Goal: Task Accomplishment & Management: Manage account settings

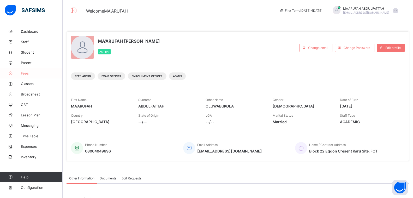
click at [27, 76] on link "Fees" at bounding box center [31, 73] width 63 height 10
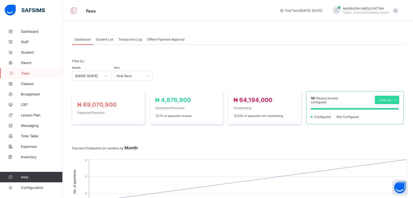
click at [99, 37] on span "Student List" at bounding box center [104, 39] width 17 height 4
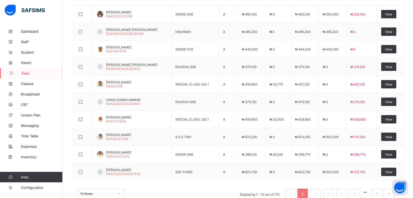
scroll to position [171, 0]
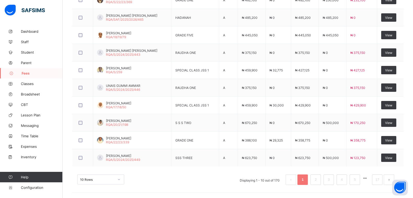
click at [315, 178] on ul "Displaying 1 - 10 out of 170 1 2 3 4 5 17" at bounding box center [317, 179] width 163 height 10
click at [318, 178] on link "2" at bounding box center [315, 179] width 5 height 7
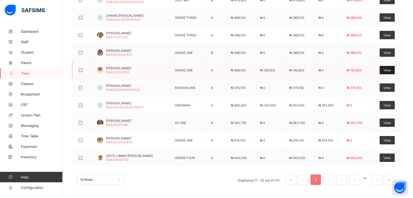
click at [391, 69] on span "View" at bounding box center [387, 70] width 7 height 4
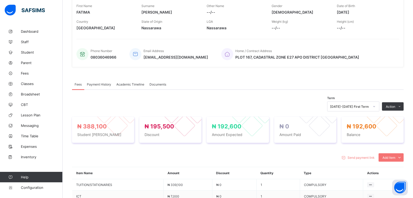
scroll to position [171, 0]
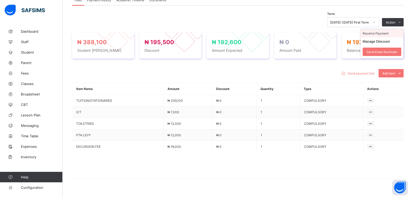
click at [386, 34] on li "Receive Payment" at bounding box center [382, 33] width 43 height 8
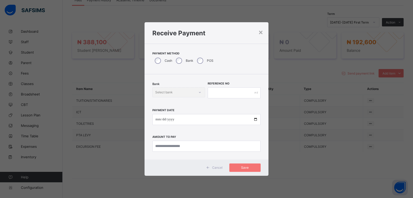
click at [183, 59] on div "Bank" at bounding box center [184, 60] width 21 height 11
click at [174, 92] on div "Select bank" at bounding box center [174, 92] width 42 height 7
click at [169, 101] on div "Jaiz Bank - Raudhatul Quran Academy" at bounding box center [179, 105] width 52 height 12
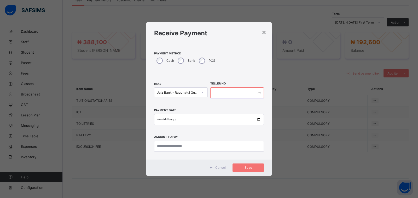
click at [232, 95] on input "text" at bounding box center [237, 92] width 54 height 11
type input "**********"
click at [258, 119] on input "date" at bounding box center [209, 119] width 110 height 11
type input "**********"
click at [173, 146] on input "currency" at bounding box center [209, 145] width 110 height 11
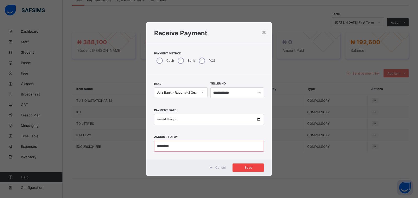
type input "*********"
click at [250, 167] on span "Save" at bounding box center [247, 167] width 23 height 4
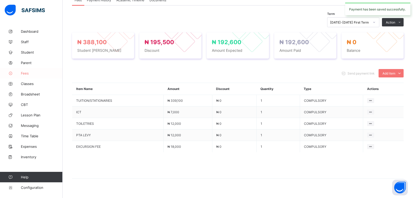
click at [31, 74] on span "Fees" at bounding box center [42, 73] width 42 height 4
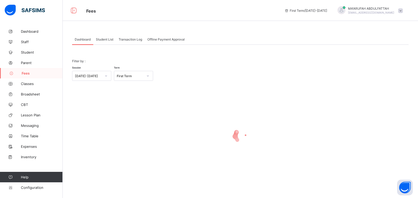
click at [104, 38] on span "Student List" at bounding box center [104, 39] width 17 height 4
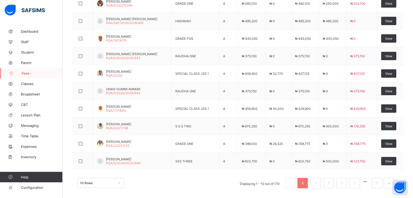
scroll to position [171, 0]
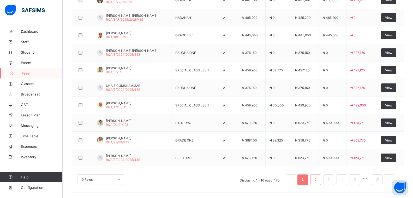
click at [318, 178] on link "2" at bounding box center [315, 179] width 5 height 7
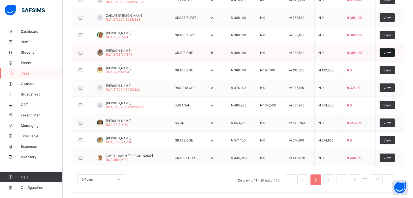
click at [389, 52] on span "View" at bounding box center [387, 53] width 7 height 4
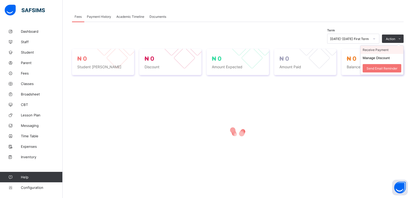
click at [381, 49] on li "Receive Payment" at bounding box center [382, 50] width 43 height 8
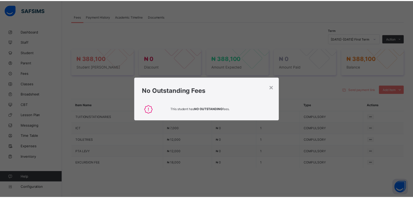
scroll to position [171, 0]
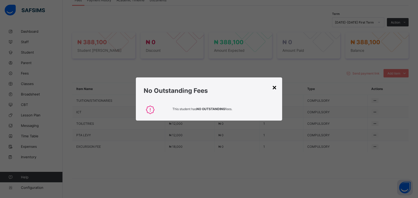
click at [273, 86] on div "×" at bounding box center [274, 87] width 5 height 9
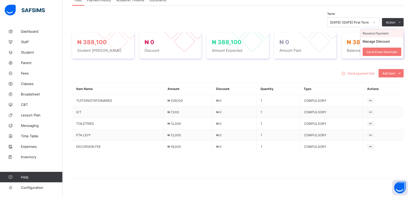
click at [382, 33] on li "Receive Payment" at bounding box center [382, 33] width 43 height 8
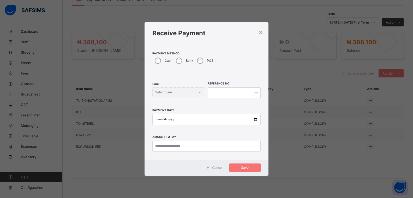
click at [182, 60] on div "Bank" at bounding box center [184, 60] width 21 height 11
click at [178, 64] on div "Bank" at bounding box center [184, 60] width 21 height 11
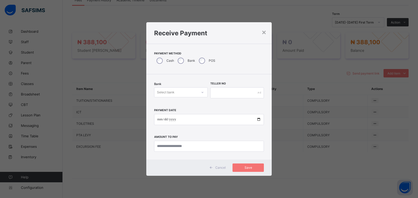
click at [185, 100] on div "Bank Select bank" at bounding box center [181, 92] width 54 height 21
click at [186, 95] on div "Select bank" at bounding box center [175, 92] width 43 height 7
click at [172, 109] on div "Jaiz Bank - Raudhatul Quran Academy" at bounding box center [180, 105] width 53 height 12
click at [232, 94] on input "text" at bounding box center [237, 92] width 54 height 11
type input "**********"
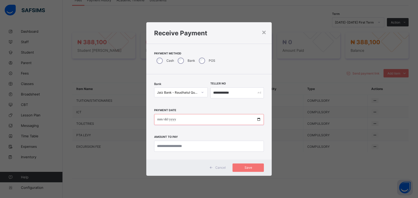
click at [261, 118] on input "date" at bounding box center [209, 119] width 110 height 11
click at [258, 119] on input "date" at bounding box center [209, 119] width 110 height 11
type input "**********"
click at [175, 143] on input "currency" at bounding box center [209, 145] width 110 height 11
type input "*********"
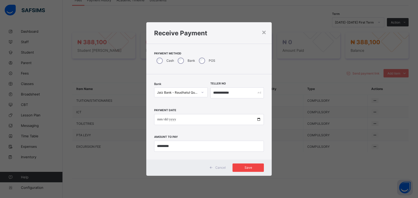
click at [252, 165] on div "Save" at bounding box center [247, 167] width 31 height 8
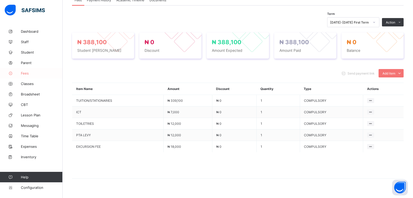
click at [26, 75] on link "Fees" at bounding box center [31, 73] width 63 height 10
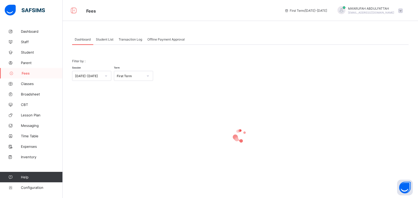
click at [107, 39] on span "Student List" at bounding box center [104, 39] width 17 height 4
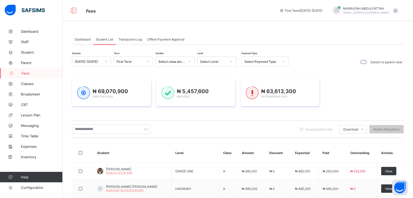
click at [221, 59] on div "Select Level" at bounding box center [212, 61] width 29 height 7
click at [209, 74] on div "HADANAH" at bounding box center [217, 73] width 39 height 8
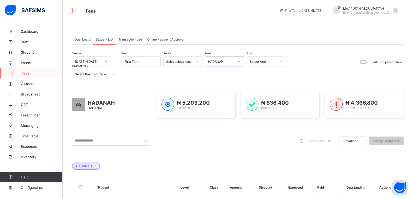
scroll to position [157, 0]
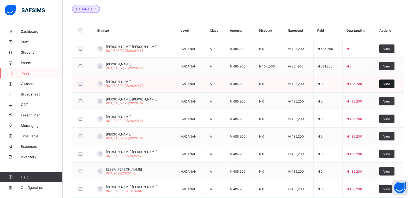
click at [391, 83] on span "View" at bounding box center [387, 84] width 7 height 4
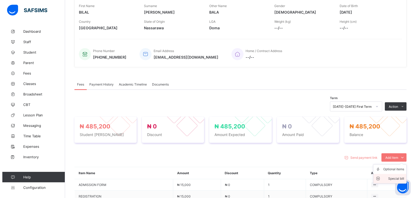
scroll to position [157, 0]
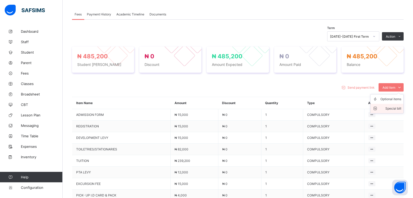
click at [396, 109] on div "Special bill" at bounding box center [391, 108] width 21 height 5
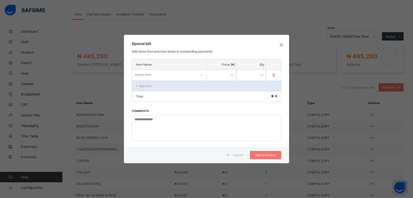
click at [179, 77] on div "Select item" at bounding box center [164, 74] width 64 height 7
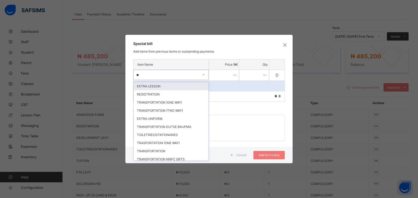
type input "***"
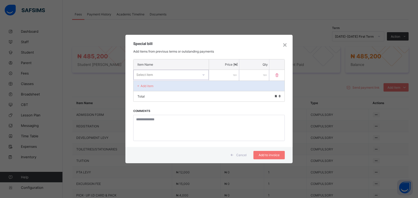
drag, startPoint x: 132, startPoint y: 74, endPoint x: 128, endPoint y: 74, distance: 4.7
click at [127, 74] on div "Item Name Price [₦] Qty 0 results available. Select is focused ,type to refine …" at bounding box center [208, 103] width 167 height 88
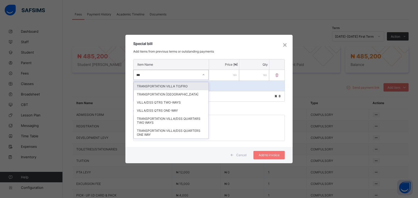
type input "****"
click at [168, 87] on div "TRANSPORTATION VILLA TO/FRO" at bounding box center [171, 86] width 75 height 8
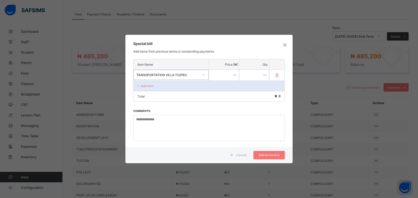
click at [228, 77] on input "number" at bounding box center [224, 75] width 30 height 11
type input "******"
click at [270, 154] on span "Add to invoice" at bounding box center [268, 155] width 23 height 4
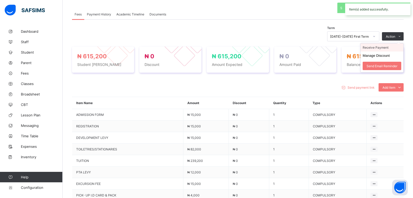
click at [386, 46] on li "Receive Payment" at bounding box center [382, 47] width 43 height 8
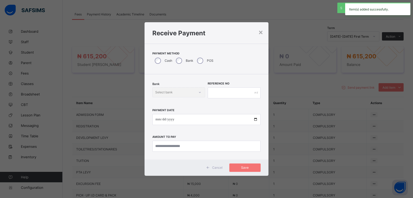
click at [181, 57] on div "Bank" at bounding box center [184, 60] width 21 height 11
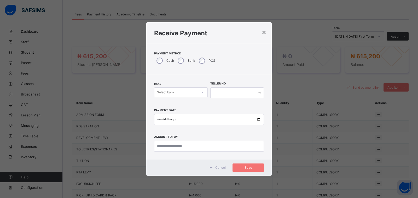
click at [178, 89] on div "Select bank" at bounding box center [175, 92] width 43 height 7
click at [174, 103] on div "Jaiz Bank - Raudhatul Quran Academy" at bounding box center [180, 105] width 53 height 12
click at [217, 88] on input "text" at bounding box center [237, 92] width 54 height 11
type input "*"
type input "**********"
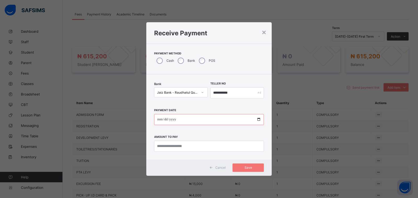
click at [258, 117] on input "date" at bounding box center [209, 119] width 110 height 11
type input "**********"
click at [178, 144] on input "currency" at bounding box center [209, 145] width 110 height 11
type input "*********"
click at [246, 168] on span "Save" at bounding box center [247, 167] width 23 height 4
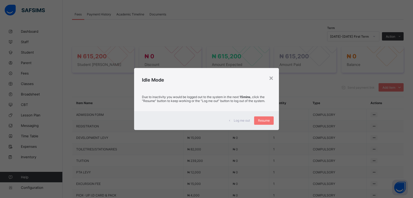
click at [218, 178] on div "× Idle Mode Due to inactivity you would be logged out to the system in the next…" at bounding box center [206, 99] width 413 height 198
click at [265, 124] on div "Resume" at bounding box center [264, 120] width 20 height 8
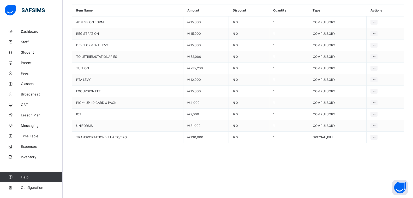
scroll to position [66, 0]
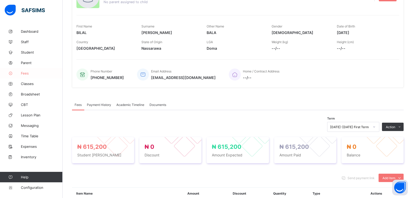
click at [27, 73] on span "Fees" at bounding box center [42, 73] width 42 height 4
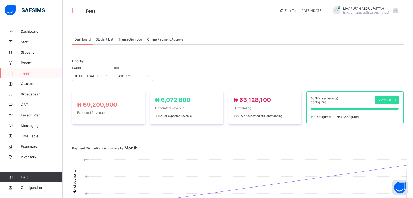
click at [109, 39] on span "Student List" at bounding box center [104, 39] width 17 height 4
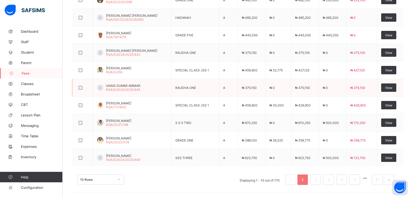
scroll to position [14, 0]
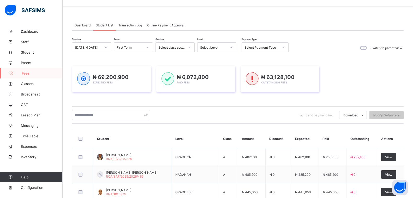
click at [204, 46] on div "Select Level" at bounding box center [213, 47] width 27 height 4
click at [209, 55] on div "HADANAH" at bounding box center [217, 59] width 39 height 8
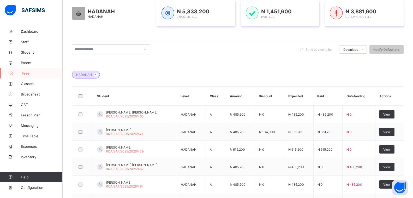
scroll to position [205, 0]
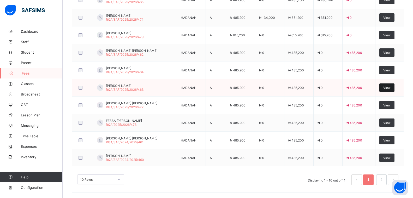
click at [387, 89] on span "View" at bounding box center [387, 88] width 7 height 4
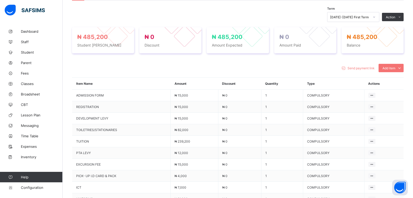
scroll to position [127, 0]
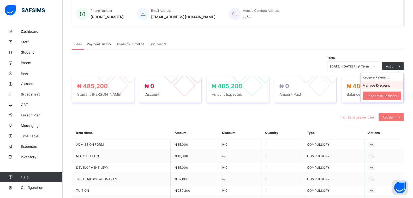
click at [381, 84] on button "Manage Discount" at bounding box center [376, 85] width 27 height 4
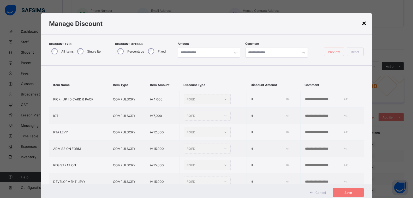
click at [364, 24] on div "×" at bounding box center [364, 22] width 5 height 9
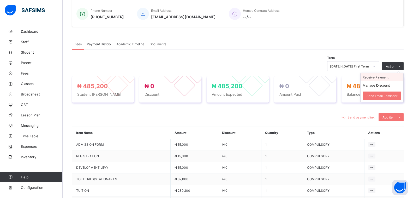
click at [383, 78] on li "Receive Payment" at bounding box center [382, 77] width 43 height 8
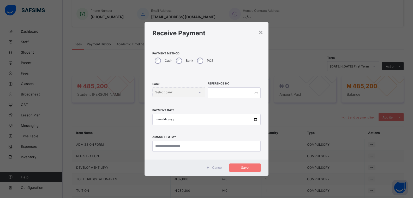
click at [176, 63] on div "Bank" at bounding box center [184, 60] width 21 height 11
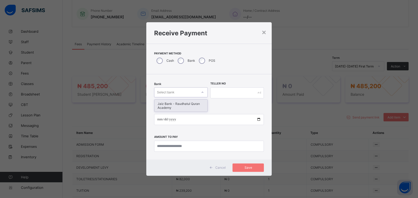
click at [179, 91] on div "Select bank" at bounding box center [175, 92] width 43 height 7
click at [175, 103] on div "Jaiz Bank - Raudhatul Quran Academy" at bounding box center [180, 105] width 53 height 12
click at [224, 92] on input "text" at bounding box center [237, 92] width 54 height 11
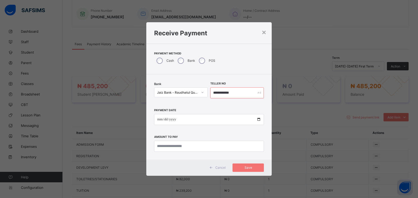
type input "**********"
click at [257, 119] on input "date" at bounding box center [209, 119] width 110 height 11
type input "**********"
click at [174, 146] on input "currency" at bounding box center [209, 145] width 110 height 11
type input "*********"
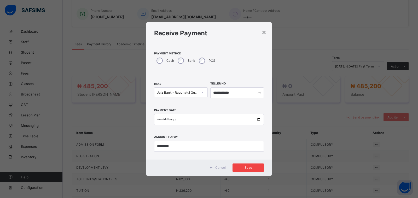
click at [256, 167] on span "Save" at bounding box center [247, 167] width 23 height 4
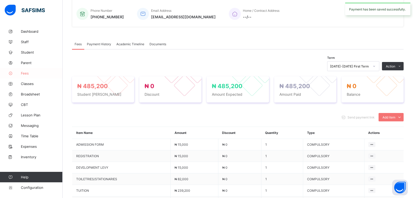
click at [20, 70] on link "Fees" at bounding box center [31, 73] width 63 height 10
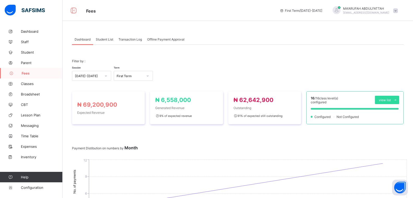
click at [108, 41] on span "Student List" at bounding box center [104, 39] width 17 height 4
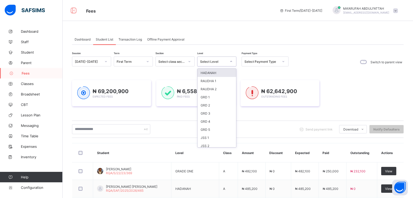
click at [209, 64] on div "Select Level" at bounding box center [212, 61] width 29 height 7
click at [211, 72] on div "HADANAH" at bounding box center [217, 73] width 39 height 8
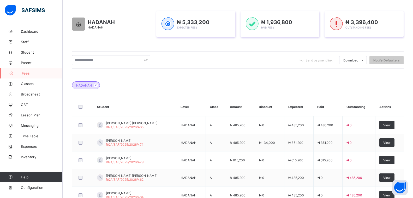
scroll to position [183, 0]
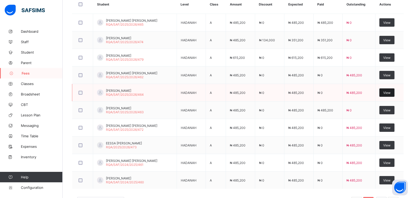
click at [395, 89] on div "View" at bounding box center [387, 92] width 15 height 8
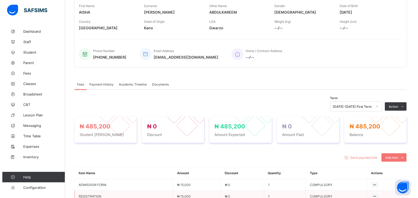
scroll to position [183, 0]
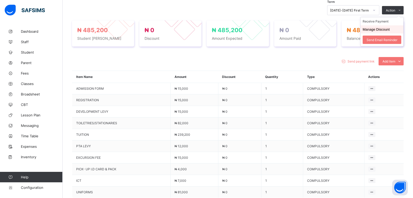
click at [385, 30] on button "Manage Discount" at bounding box center [376, 29] width 27 height 4
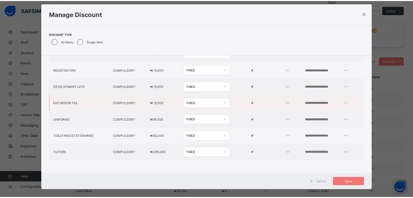
scroll to position [15, 0]
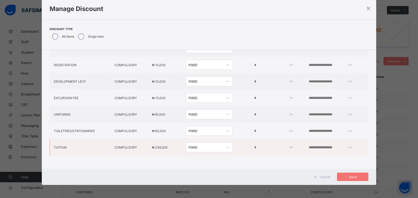
click at [200, 142] on div "FIXED" at bounding box center [209, 147] width 47 height 10
click at [232, 152] on div "Item Name Item Type Item Amount Discount Type Discount Amount Comment PICK- UP …" at bounding box center [209, 67] width 334 height 203
click at [207, 145] on div "FIXED" at bounding box center [206, 147] width 34 height 4
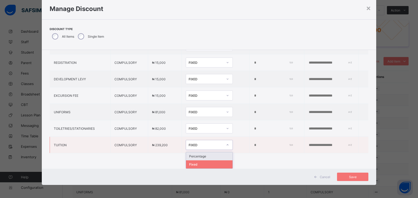
click at [191, 153] on div "Percentage" at bounding box center [209, 156] width 46 height 8
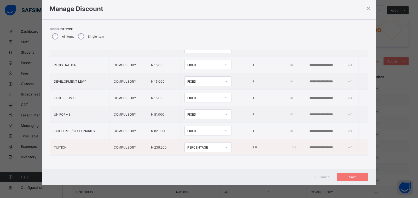
drag, startPoint x: 237, startPoint y: 143, endPoint x: 257, endPoint y: 145, distance: 19.4
click at [257, 145] on input "*" at bounding box center [274, 147] width 40 height 4
type input "**"
click at [351, 173] on div "Save" at bounding box center [352, 176] width 31 height 8
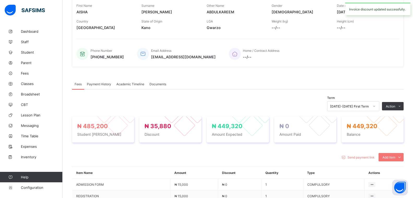
scroll to position [78, 0]
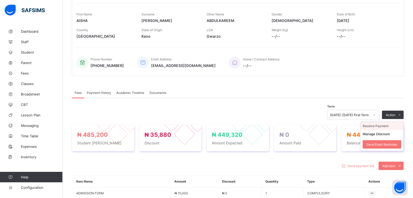
click at [378, 128] on li "Receive Payment" at bounding box center [382, 126] width 43 height 8
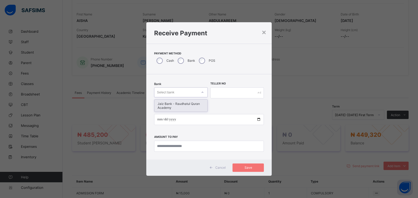
click at [184, 94] on div "Select bank" at bounding box center [175, 92] width 43 height 7
click at [178, 106] on div "Jaiz Bank - Raudhatul Quran Academy" at bounding box center [180, 105] width 53 height 12
click at [233, 90] on input "text" at bounding box center [237, 92] width 54 height 11
type input "*"
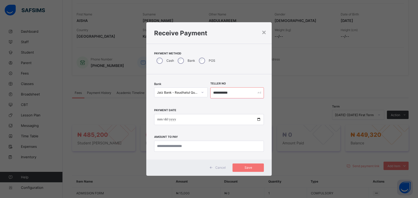
type input "**********"
click at [256, 120] on input "date" at bounding box center [209, 119] width 110 height 11
click at [260, 118] on input "date" at bounding box center [209, 119] width 110 height 11
type input "**********"
click at [166, 143] on input "currency" at bounding box center [209, 145] width 110 height 11
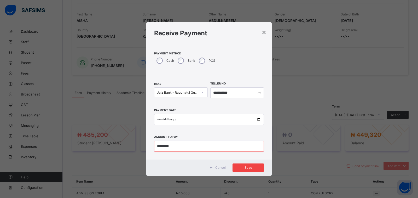
type input "*********"
click at [256, 166] on span "Save" at bounding box center [247, 167] width 23 height 4
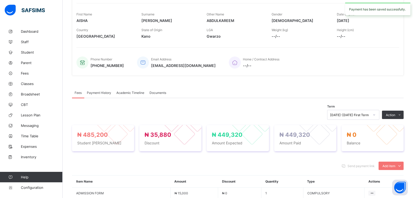
scroll to position [0, 0]
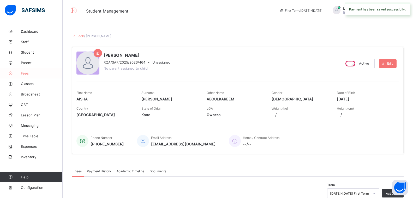
click at [27, 75] on span "Fees" at bounding box center [42, 73] width 42 height 4
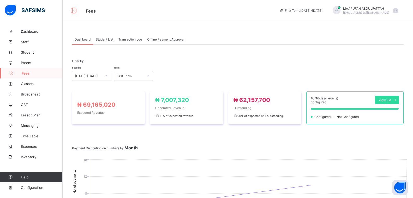
scroll to position [26, 0]
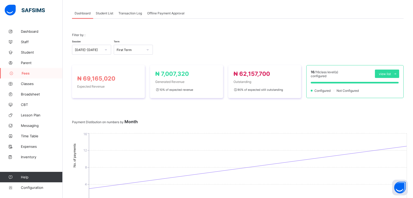
click at [109, 13] on span "Student List" at bounding box center [104, 13] width 17 height 4
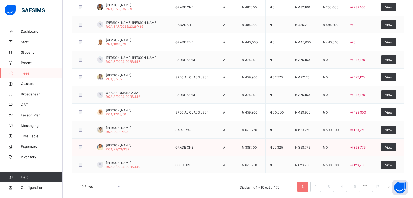
scroll to position [40, 0]
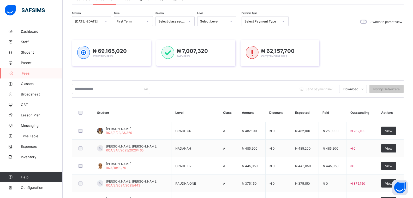
drag, startPoint x: 213, startPoint y: 19, endPoint x: 213, endPoint y: 22, distance: 2.9
click at [213, 20] on div "Select Level" at bounding box center [213, 21] width 27 height 4
click at [209, 33] on div "HADANAH" at bounding box center [217, 32] width 39 height 8
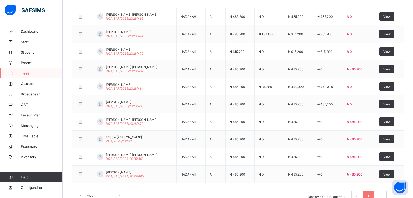
scroll to position [197, 0]
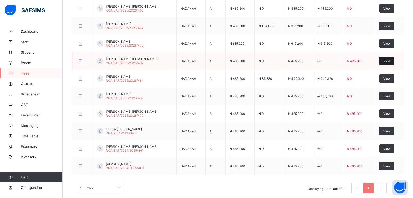
click at [391, 61] on span "View" at bounding box center [387, 61] width 7 height 4
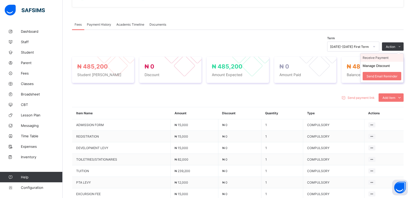
scroll to position [119, 0]
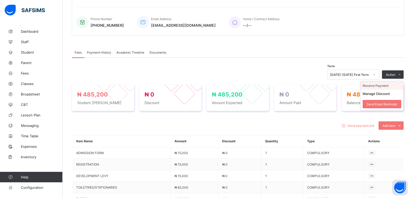
click at [383, 86] on li "Receive Payment" at bounding box center [382, 85] width 43 height 8
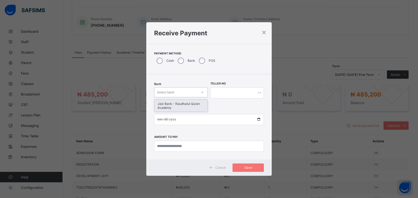
click at [175, 88] on div "Select bank" at bounding box center [181, 92] width 54 height 10
click at [175, 101] on div "Jaiz Bank - Raudhatul Quran Academy" at bounding box center [180, 105] width 53 height 12
click at [219, 97] on input "text" at bounding box center [237, 92] width 54 height 11
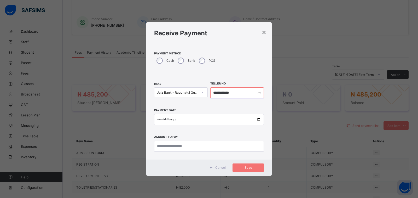
type input "**********"
click at [259, 119] on input "date" at bounding box center [209, 119] width 110 height 11
type input "**********"
click at [178, 146] on input "currency" at bounding box center [209, 145] width 110 height 11
type input "*********"
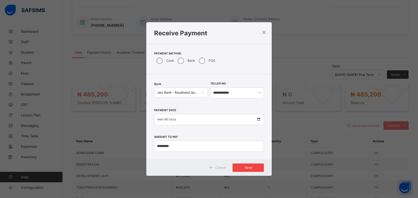
click at [238, 168] on span "Save" at bounding box center [247, 167] width 23 height 4
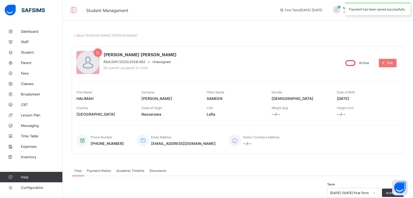
scroll to position [0, 0]
click at [23, 70] on link "Fees" at bounding box center [31, 73] width 63 height 10
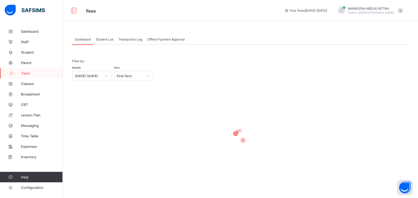
click at [101, 40] on span "Student List" at bounding box center [104, 39] width 17 height 4
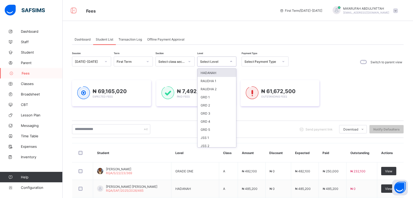
click at [227, 66] on div at bounding box center [231, 61] width 10 height 9
click at [219, 73] on div "HADANAH" at bounding box center [217, 73] width 39 height 8
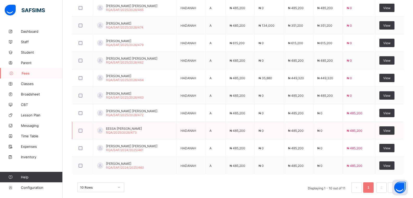
scroll to position [205, 0]
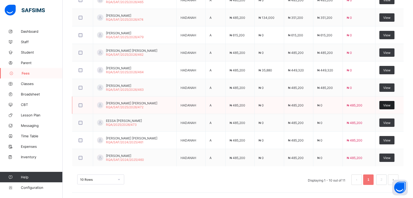
click at [384, 106] on div "View" at bounding box center [387, 105] width 15 height 8
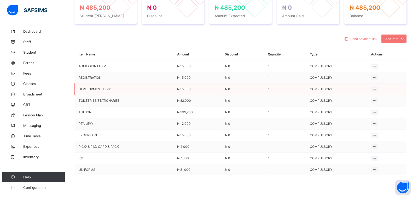
scroll to position [101, 0]
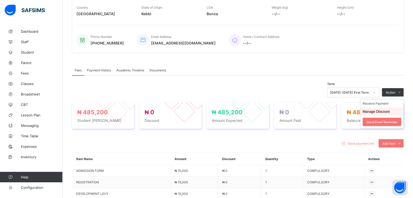
click at [386, 110] on button "Manage Discount" at bounding box center [376, 111] width 27 height 4
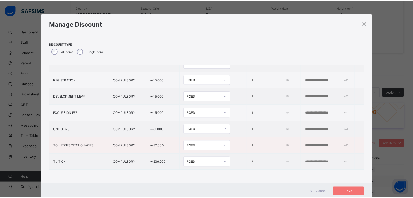
scroll to position [89, 0]
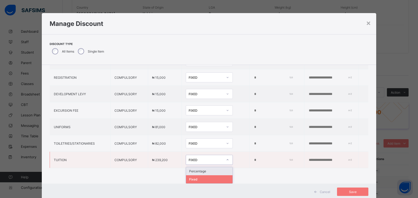
click at [201, 156] on div "FIXED" at bounding box center [204, 159] width 37 height 7
click at [193, 167] on div "Percentage" at bounding box center [209, 171] width 46 height 8
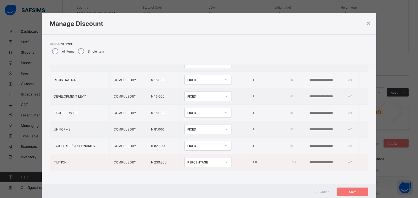
click at [254, 160] on input "*" at bounding box center [274, 162] width 40 height 4
type input "**"
click at [348, 194] on div "Save" at bounding box center [352, 191] width 31 height 8
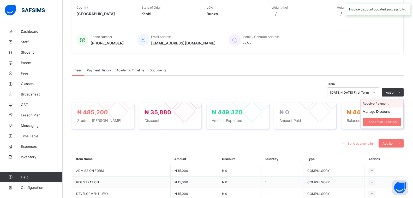
click at [395, 104] on li "Receive Payment" at bounding box center [382, 103] width 43 height 8
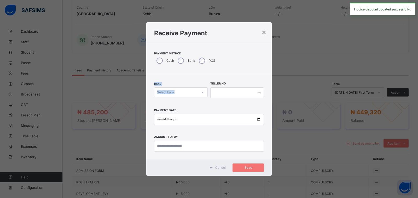
click at [174, 87] on div "Bank Select bank" at bounding box center [181, 92] width 54 height 21
click at [176, 91] on div "Select bank" at bounding box center [175, 92] width 43 height 7
click at [171, 109] on div "Jaiz Bank - Raudhatul Quran Academy" at bounding box center [180, 105] width 53 height 12
click at [217, 97] on input "text" at bounding box center [237, 92] width 54 height 11
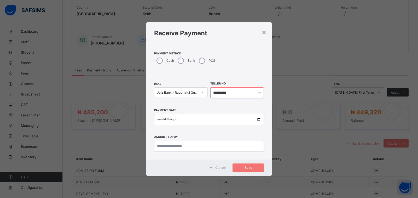
type input "**********"
click at [258, 120] on input "date" at bounding box center [209, 119] width 110 height 11
type input "**********"
click at [191, 144] on input "currency" at bounding box center [209, 145] width 110 height 11
click at [169, 145] on input "currency" at bounding box center [209, 145] width 110 height 11
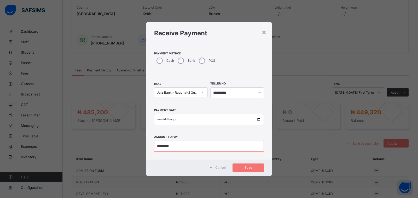
drag, startPoint x: 167, startPoint y: 145, endPoint x: 190, endPoint y: 144, distance: 22.7
click at [189, 144] on input "currency" at bounding box center [209, 145] width 110 height 11
type input "*********"
click at [257, 171] on div "Save" at bounding box center [247, 167] width 31 height 8
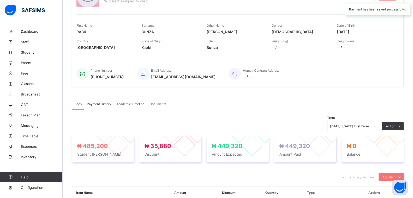
scroll to position [0, 0]
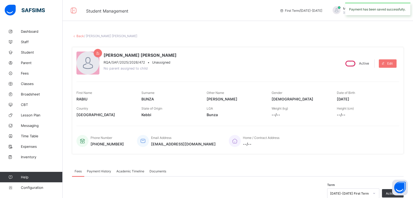
click at [80, 36] on link "Back" at bounding box center [80, 36] width 8 height 4
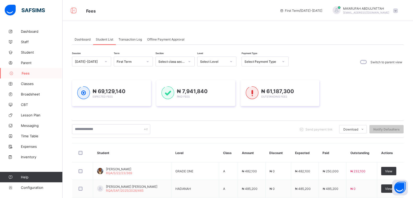
click at [208, 62] on div "Select Level" at bounding box center [213, 62] width 27 height 4
click at [207, 71] on div "HADANAH" at bounding box center [217, 73] width 39 height 8
click at [207, 67] on div "Session [DATE]-[DATE] Term First Term Section Select class section Level option…" at bounding box center [180, 61] width 217 height 11
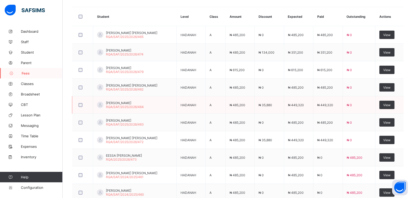
scroll to position [205, 0]
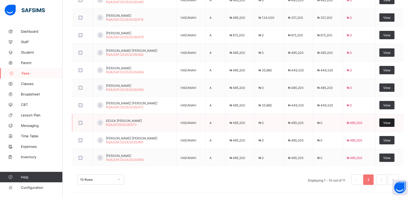
click at [389, 121] on span "View" at bounding box center [387, 123] width 7 height 4
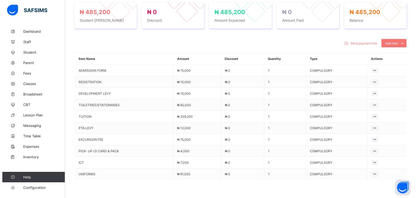
scroll to position [127, 0]
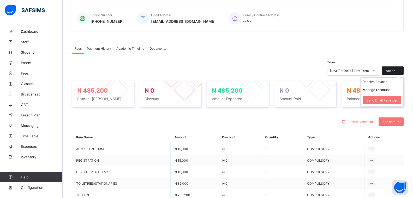
click at [393, 69] on span "Action" at bounding box center [390, 71] width 9 height 4
click at [381, 88] on button "Manage Discount" at bounding box center [376, 90] width 27 height 4
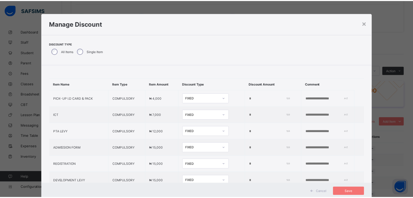
scroll to position [89, 0]
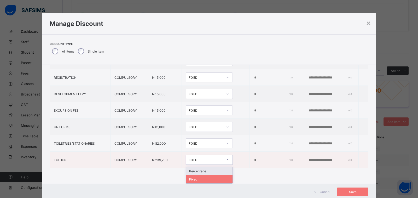
click at [204, 158] on div "FIXED" at bounding box center [206, 160] width 34 height 4
click at [191, 167] on div "Percentage" at bounding box center [209, 171] width 46 height 8
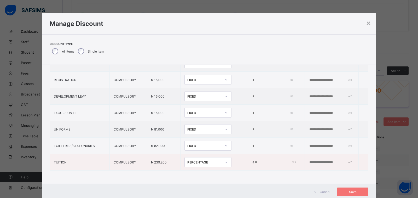
drag, startPoint x: 241, startPoint y: 158, endPoint x: 234, endPoint y: 157, distance: 7.2
click at [248, 157] on td "% *" at bounding box center [276, 162] width 57 height 16
type input "***"
click at [342, 192] on span "Save" at bounding box center [352, 192] width 23 height 4
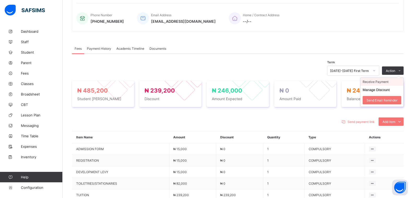
click at [380, 78] on li "Receive Payment" at bounding box center [382, 82] width 43 height 8
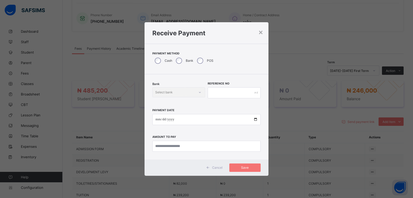
click at [186, 60] on label "Bank" at bounding box center [190, 60] width 8 height 4
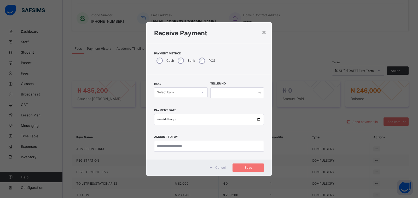
click at [173, 91] on div "Select bank" at bounding box center [165, 92] width 17 height 10
click at [169, 102] on div "Jaiz Bank - Raudhatul Quran Academy" at bounding box center [180, 105] width 53 height 12
click at [221, 93] on input "text" at bounding box center [237, 92] width 54 height 11
type input "*"
type input "**********"
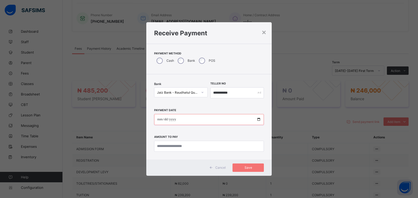
click at [259, 120] on input "date" at bounding box center [209, 119] width 110 height 11
type input "**********"
click at [170, 146] on input "currency" at bounding box center [209, 145] width 110 height 11
type input "*********"
click at [244, 165] on div "Save" at bounding box center [247, 167] width 31 height 8
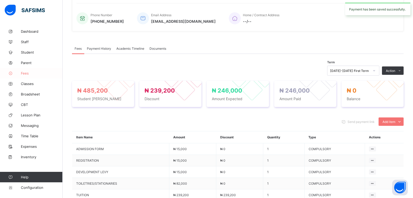
click at [29, 77] on link "Fees" at bounding box center [31, 73] width 63 height 10
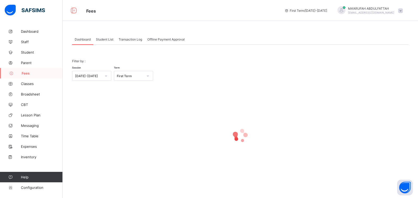
click at [103, 37] on span "Student List" at bounding box center [104, 39] width 17 height 4
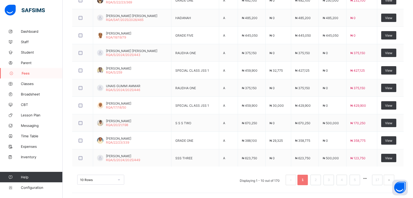
scroll to position [40, 0]
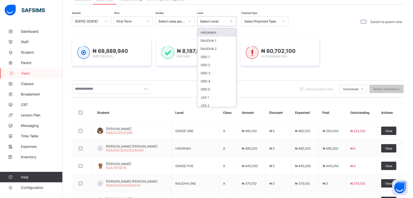
click at [210, 23] on div "Select Level" at bounding box center [212, 20] width 29 height 7
click at [205, 34] on div "HADANAH" at bounding box center [217, 32] width 39 height 8
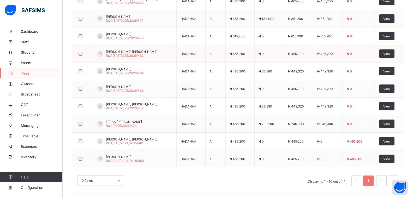
scroll to position [205, 0]
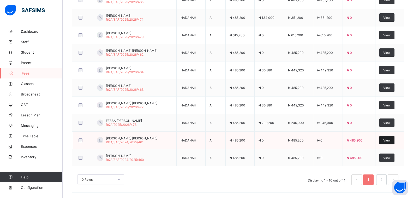
click at [391, 139] on span "View" at bounding box center [387, 140] width 7 height 4
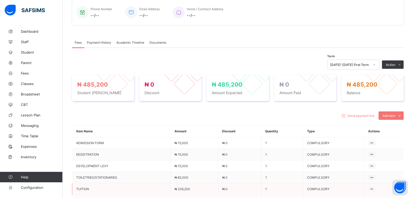
scroll to position [101, 0]
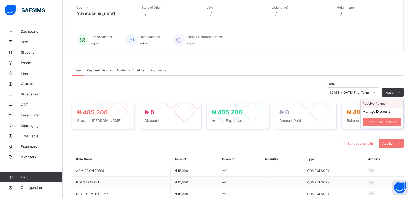
click at [389, 105] on li "Receive Payment" at bounding box center [382, 103] width 43 height 8
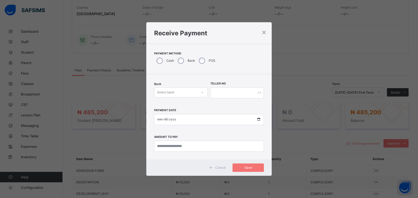
click at [174, 92] on div "Select bank" at bounding box center [165, 92] width 17 height 10
click at [172, 103] on div "Jaiz Bank - Raudhatul Quran Academy" at bounding box center [180, 105] width 53 height 12
click at [213, 95] on input "text" at bounding box center [237, 92] width 54 height 11
drag, startPoint x: 243, startPoint y: 93, endPoint x: 123, endPoint y: 90, distance: 120.4
click at [125, 90] on div "**********" at bounding box center [209, 99] width 418 height 198
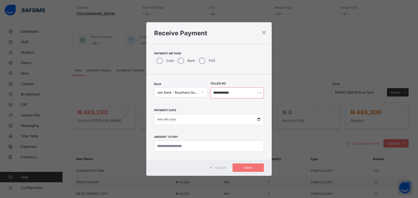
type input "**********"
click at [259, 121] on input "date" at bounding box center [209, 119] width 110 height 11
type input "**********"
click at [170, 143] on input "currency" at bounding box center [209, 145] width 110 height 11
type input "***"
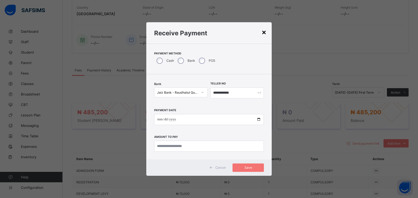
click at [265, 34] on div "×" at bounding box center [263, 31] width 5 height 9
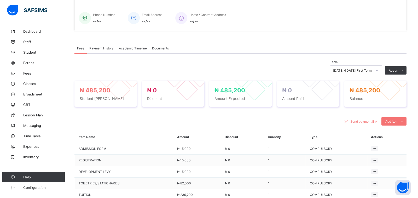
scroll to position [153, 0]
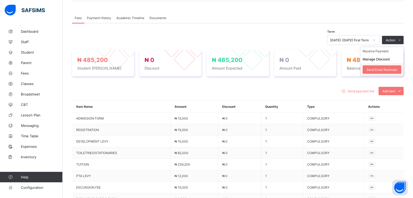
click at [378, 64] on li "Send Email Reminder" at bounding box center [382, 69] width 43 height 13
click at [380, 60] on button "Manage Discount" at bounding box center [376, 59] width 27 height 4
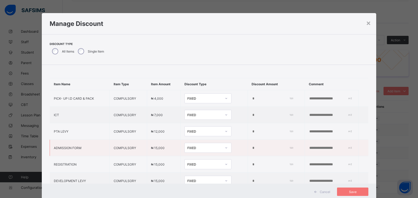
type input "*"
click at [207, 98] on div "FIXED" at bounding box center [206, 98] width 34 height 4
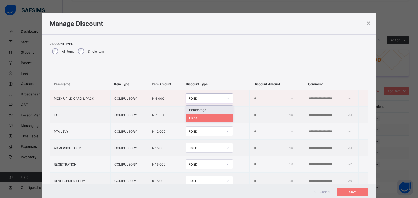
click at [194, 109] on div "Percentage" at bounding box center [209, 109] width 46 height 8
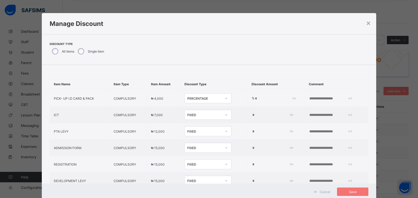
drag, startPoint x: 241, startPoint y: 98, endPoint x: 222, endPoint y: 97, distance: 18.8
click at [223, 97] on tr "PICK- UP I.D CARD & PACK COMPULSORY ₦ 4,000 PERCENTAGE % *" at bounding box center [209, 98] width 319 height 16
drag, startPoint x: 243, startPoint y: 98, endPoint x: 238, endPoint y: 97, distance: 5.9
click at [254, 97] on input "***" at bounding box center [274, 98] width 40 height 4
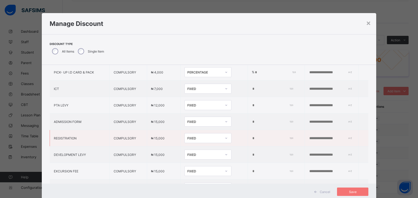
scroll to position [52, 0]
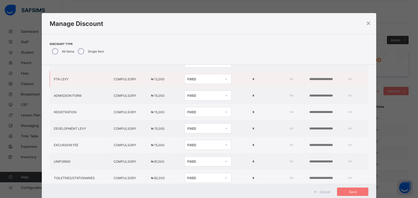
type input "***"
drag, startPoint x: 237, startPoint y: 79, endPoint x: 231, endPoint y: 78, distance: 5.8
click at [248, 78] on td "*" at bounding box center [276, 79] width 57 height 16
paste input "**"
type input "***"
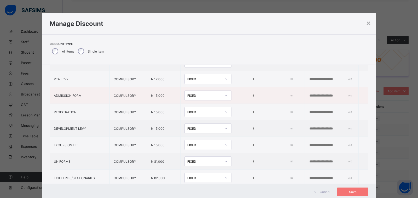
drag, startPoint x: 237, startPoint y: 97, endPoint x: 231, endPoint y: 96, distance: 5.5
click at [248, 96] on td "*" at bounding box center [276, 95] width 57 height 16
paste input "**"
type input "***"
drag, startPoint x: 237, startPoint y: 111, endPoint x: 229, endPoint y: 111, distance: 7.3
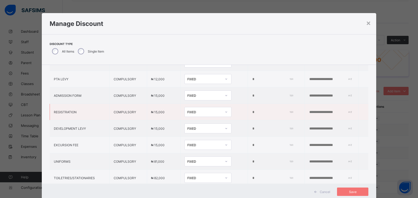
click at [229, 111] on tr "REGISTRATION COMPULSORY ₦ 15,000 FIXED *" at bounding box center [209, 112] width 319 height 16
paste input "**"
type input "***"
drag, startPoint x: 238, startPoint y: 127, endPoint x: 230, endPoint y: 127, distance: 7.6
click at [248, 127] on td "*" at bounding box center [276, 128] width 57 height 16
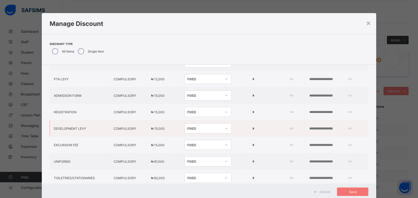
paste input "**"
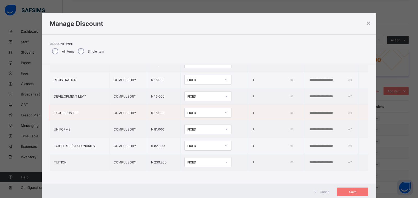
scroll to position [89, 0]
type input "***"
drag, startPoint x: 239, startPoint y: 125, endPoint x: 229, endPoint y: 126, distance: 10.2
click at [229, 126] on tr "UNIFORMS COMPULSORY ₦ 81,000 FIXED *" at bounding box center [209, 129] width 319 height 16
paste input "**"
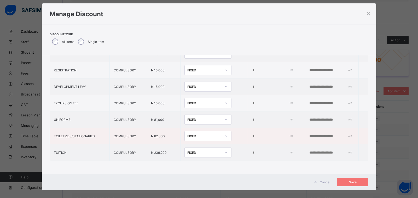
scroll to position [15, 0]
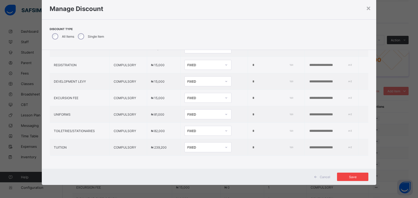
type input "***"
click at [354, 177] on span "Save" at bounding box center [352, 177] width 23 height 4
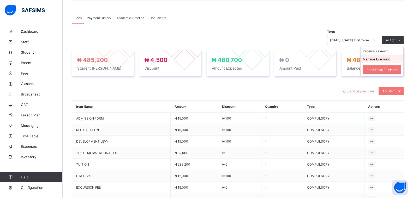
click at [373, 58] on button "Manage Discount" at bounding box center [376, 59] width 27 height 4
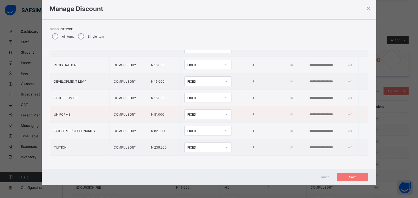
click at [187, 112] on div "FIXED" at bounding box center [204, 114] width 34 height 4
click at [185, 121] on div "Percentage" at bounding box center [208, 125] width 46 height 8
click at [193, 80] on div "FIXED" at bounding box center [207, 81] width 47 height 10
click at [187, 89] on div "Percentage" at bounding box center [208, 93] width 46 height 8
click at [187, 63] on div "FIXED" at bounding box center [204, 65] width 34 height 4
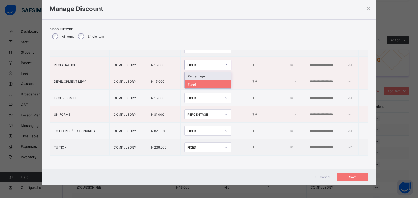
click at [185, 72] on div "Percentage" at bounding box center [208, 76] width 46 height 8
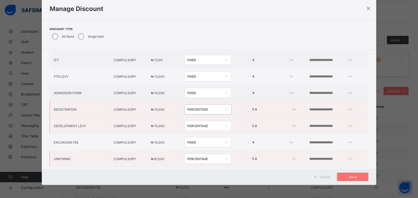
scroll to position [37, 0]
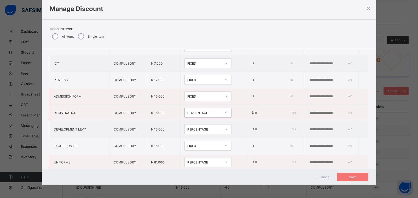
click at [189, 93] on div "FIXED" at bounding box center [203, 95] width 37 height 7
click at [189, 108] on div "Percentage" at bounding box center [208, 107] width 46 height 8
click at [188, 82] on div "FIXED" at bounding box center [203, 79] width 37 height 7
click at [189, 89] on div "Percentage" at bounding box center [208, 91] width 46 height 8
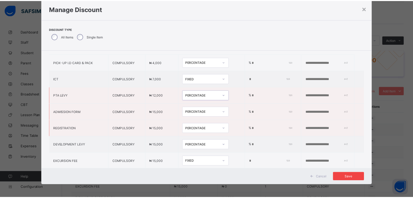
scroll to position [78, 0]
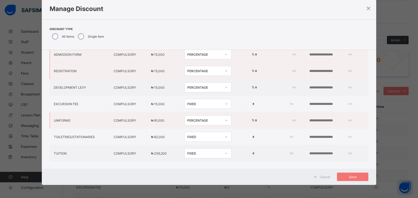
click at [347, 171] on div "Cancel Save" at bounding box center [209, 176] width 334 height 16
click at [347, 173] on div "Save" at bounding box center [352, 176] width 31 height 8
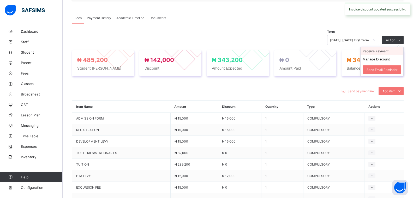
click at [383, 52] on li "Receive Payment" at bounding box center [382, 51] width 43 height 8
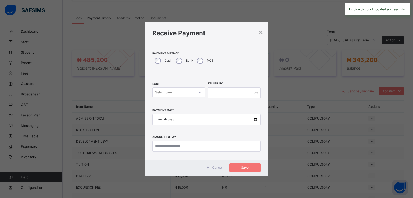
click at [161, 87] on div "Bank Select bank" at bounding box center [178, 92] width 53 height 21
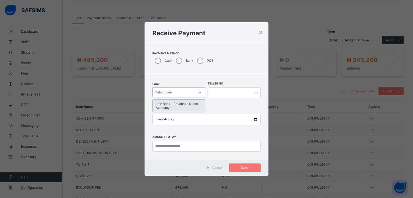
click at [162, 92] on div "Select bank" at bounding box center [163, 92] width 17 height 10
click at [164, 105] on div "Jaiz Bank - Raudhatul Quran Academy" at bounding box center [179, 105] width 52 height 12
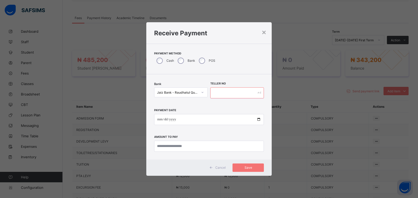
click at [215, 96] on input "text" at bounding box center [237, 92] width 54 height 11
type input "**********"
click at [259, 118] on input "date" at bounding box center [209, 119] width 110 height 11
type input "**********"
click at [190, 143] on input "currency" at bounding box center [209, 145] width 110 height 11
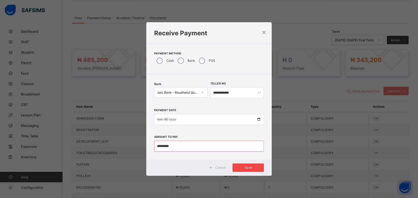
type input "*********"
click at [240, 165] on div "Save" at bounding box center [247, 167] width 31 height 8
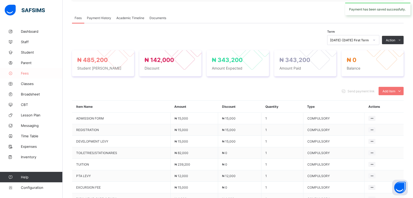
click at [27, 73] on span "Fees" at bounding box center [42, 73] width 42 height 4
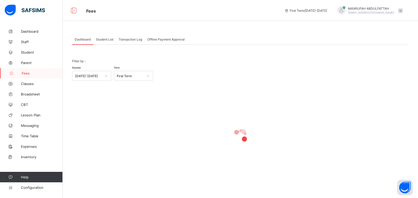
click at [101, 42] on div "Student List" at bounding box center [104, 39] width 23 height 10
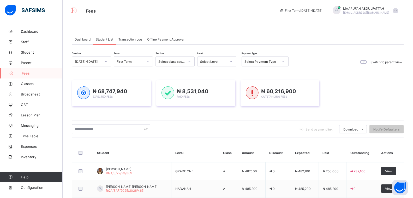
click at [210, 61] on div "Select Level" at bounding box center [213, 62] width 27 height 4
click at [215, 61] on div "Select Level" at bounding box center [213, 62] width 27 height 4
click at [214, 70] on div "HADANAH" at bounding box center [217, 73] width 39 height 8
click at [214, 67] on div "Session [DATE]-[DATE] Term First Term Section Select class section Level option…" at bounding box center [180, 61] width 217 height 11
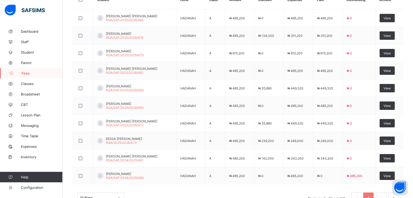
scroll to position [205, 0]
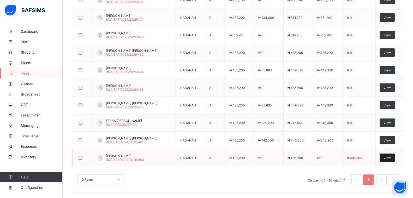
click at [391, 159] on span "View" at bounding box center [387, 158] width 7 height 4
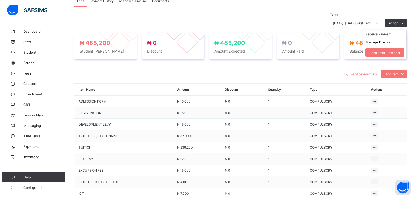
scroll to position [127, 0]
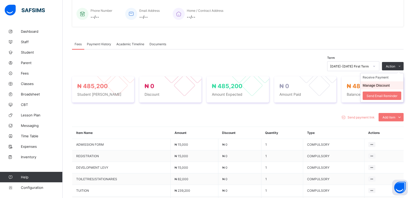
click at [388, 86] on button "Manage Discount" at bounding box center [376, 85] width 27 height 4
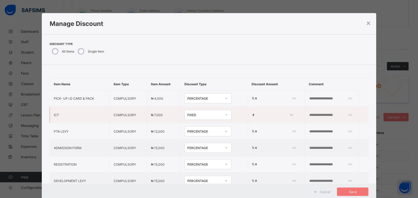
type input "*"
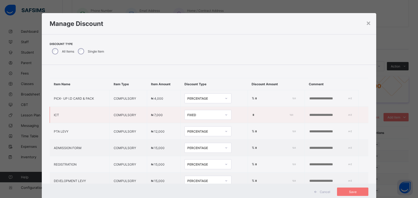
type input "*"
click at [189, 97] on div "FIXED" at bounding box center [206, 98] width 34 height 4
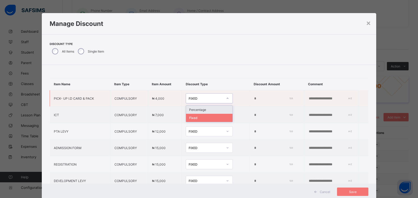
click at [186, 108] on div "Percentage" at bounding box center [209, 109] width 46 height 8
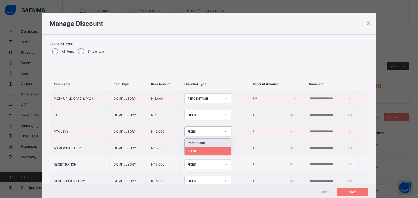
click at [187, 129] on div "FIXED" at bounding box center [204, 131] width 34 height 4
click at [185, 150] on div "Fixed" at bounding box center [208, 150] width 46 height 8
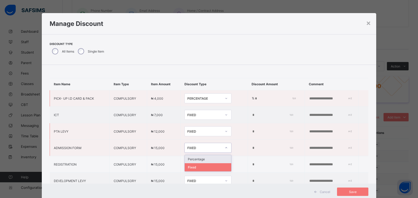
click at [187, 146] on div "FIXED" at bounding box center [204, 148] width 34 height 4
click at [185, 158] on div "Percentage" at bounding box center [208, 159] width 46 height 8
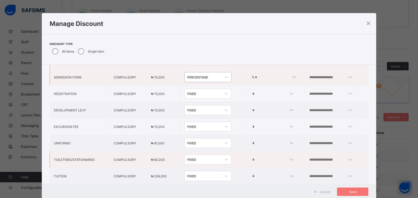
scroll to position [78, 0]
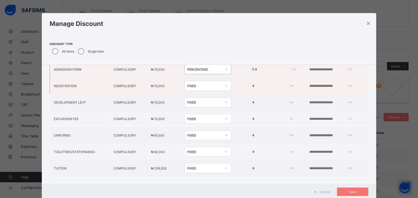
click at [187, 86] on div "FIXED" at bounding box center [204, 86] width 34 height 4
click at [185, 98] on div "Percentage" at bounding box center [208, 97] width 46 height 8
click at [187, 101] on div "FIXED" at bounding box center [204, 102] width 34 height 4
click at [185, 110] on div "Percentage" at bounding box center [208, 113] width 46 height 8
drag, startPoint x: 238, startPoint y: 102, endPoint x: 245, endPoint y: 102, distance: 6.8
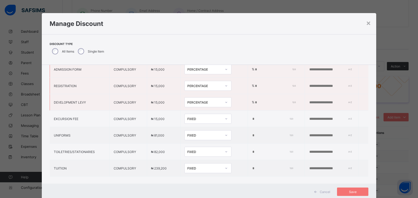
click at [254, 102] on input "*" at bounding box center [274, 102] width 40 height 4
paste input "**"
type input "***"
drag, startPoint x: 238, startPoint y: 85, endPoint x: 243, endPoint y: 85, distance: 5.0
click at [254, 85] on input "*" at bounding box center [274, 86] width 40 height 4
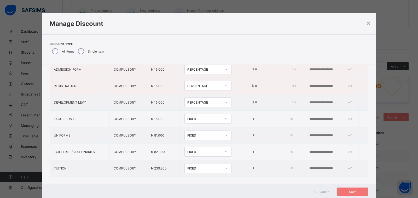
paste input "**"
type input "***"
drag, startPoint x: 238, startPoint y: 70, endPoint x: 256, endPoint y: 74, distance: 18.9
click at [252, 72] on td "% *" at bounding box center [276, 69] width 57 height 16
paste input "**"
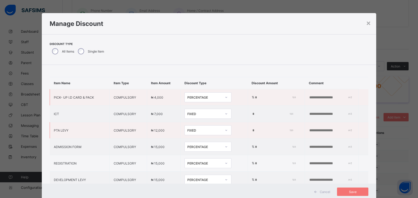
scroll to position [0, 0]
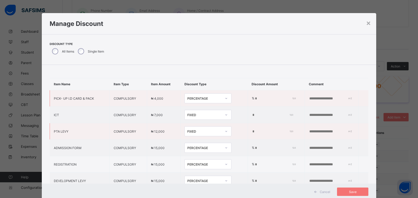
type input "***"
drag, startPoint x: 238, startPoint y: 98, endPoint x: 251, endPoint y: 97, distance: 12.8
click at [254, 97] on input "*" at bounding box center [274, 98] width 40 height 4
paste input "**"
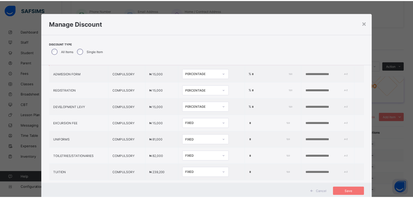
scroll to position [89, 0]
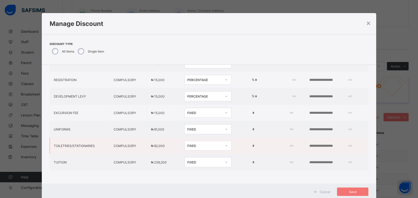
type input "***"
drag, startPoint x: 237, startPoint y: 142, endPoint x: 260, endPoint y: 144, distance: 22.8
click at [258, 144] on td "*" at bounding box center [276, 145] width 57 height 16
click at [248, 142] on td "*" at bounding box center [276, 145] width 57 height 16
click at [248, 141] on td "*" at bounding box center [276, 145] width 57 height 16
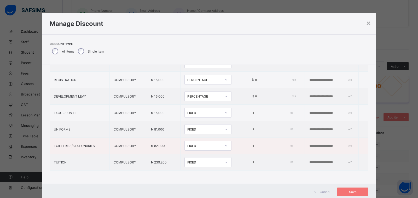
drag, startPoint x: 238, startPoint y: 142, endPoint x: 220, endPoint y: 142, distance: 17.8
click at [220, 142] on tr "TOILETRIES/STATIONARIES COMPULSORY ₦ 82,000 FIXED *" at bounding box center [209, 145] width 319 height 16
type input "**"
click at [253, 160] on input "*" at bounding box center [272, 162] width 40 height 4
drag, startPoint x: 236, startPoint y: 141, endPoint x: 240, endPoint y: 142, distance: 4.7
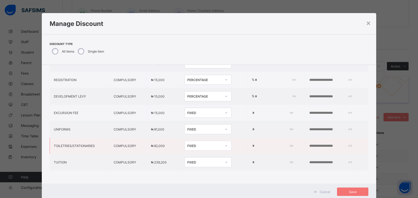
click at [252, 144] on input "**" at bounding box center [272, 146] width 40 height 4
click at [225, 143] on icon at bounding box center [226, 145] width 3 height 5
click at [185, 153] on div "Percentage" at bounding box center [208, 157] width 46 height 8
click at [356, 184] on div "Cancel Save" at bounding box center [209, 191] width 334 height 16
click at [355, 188] on div "Save" at bounding box center [352, 191] width 31 height 8
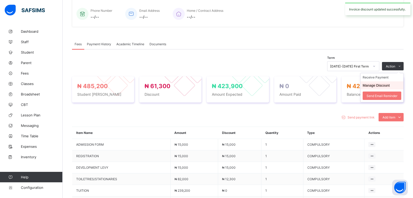
click at [378, 82] on li "Manage Discount" at bounding box center [382, 85] width 43 height 8
click at [378, 78] on li "Receive Payment" at bounding box center [382, 77] width 43 height 8
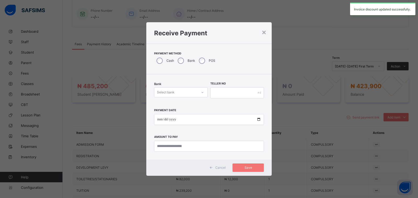
click at [177, 92] on div "Select bank" at bounding box center [175, 92] width 43 height 7
click at [175, 108] on div "Jaiz Bank - Raudhatul Quran Academy" at bounding box center [180, 105] width 53 height 12
click at [215, 96] on input "text" at bounding box center [237, 92] width 54 height 11
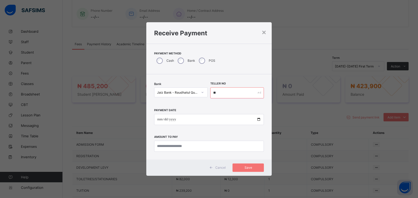
type input "*"
type input "**********"
click at [257, 121] on input "date" at bounding box center [209, 119] width 110 height 11
type input "**********"
click at [178, 148] on input "currency" at bounding box center [209, 145] width 110 height 11
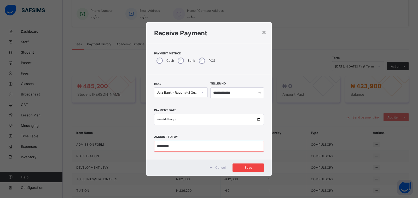
type input "*********"
click at [250, 169] on span "Save" at bounding box center [247, 167] width 23 height 4
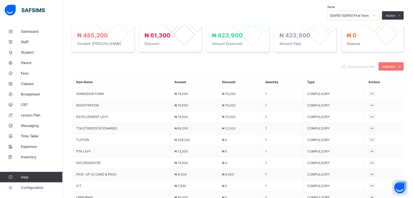
scroll to position [49, 0]
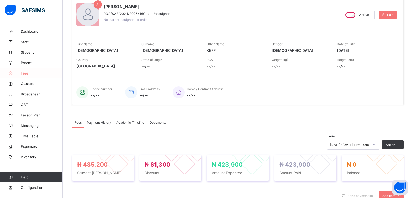
click at [23, 72] on span "Fees" at bounding box center [42, 73] width 42 height 4
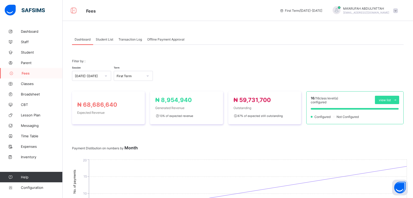
click at [34, 73] on span "Fees" at bounding box center [42, 73] width 41 height 4
click at [101, 36] on div "Student List" at bounding box center [104, 39] width 23 height 10
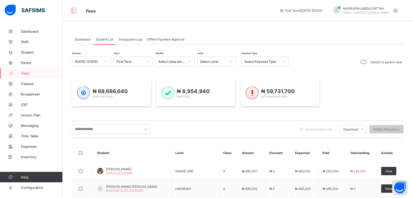
click at [199, 59] on div "Select Level" at bounding box center [212, 61] width 29 height 7
click at [208, 73] on div "HADANAH" at bounding box center [217, 73] width 39 height 8
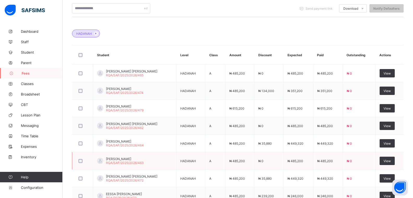
scroll to position [205, 0]
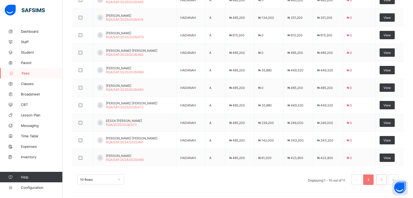
click at [384, 178] on link "2" at bounding box center [381, 179] width 5 height 7
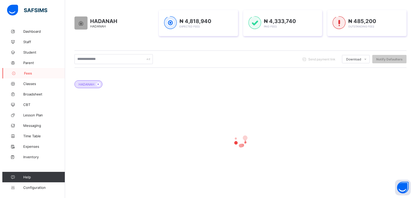
scroll to position [48, 0]
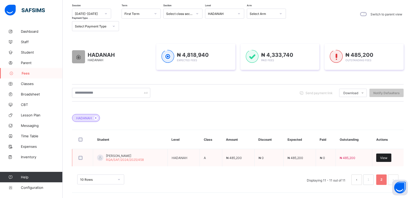
click at [392, 156] on div "View" at bounding box center [383, 157] width 15 height 8
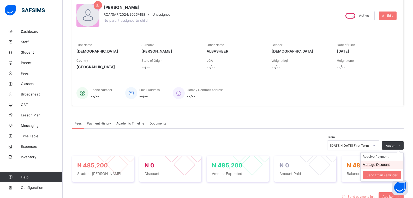
click at [384, 162] on li "Manage Discount" at bounding box center [382, 164] width 43 height 8
click at [385, 166] on button "Manage Discount" at bounding box center [376, 164] width 27 height 4
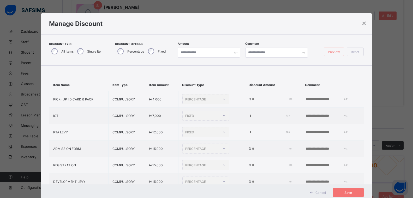
type input "*"
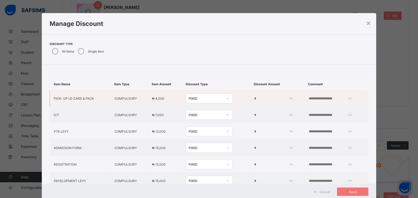
click at [205, 101] on div "FIXED" at bounding box center [204, 98] width 37 height 7
click at [198, 109] on div "Percentage" at bounding box center [209, 109] width 46 height 8
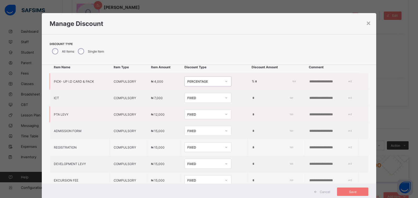
scroll to position [26, 0]
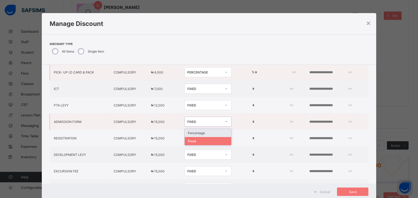
click at [222, 121] on div at bounding box center [226, 121] width 9 height 8
click at [202, 131] on div "Percentage" at bounding box center [208, 133] width 46 height 8
click at [198, 137] on div "FIXED" at bounding box center [204, 138] width 34 height 4
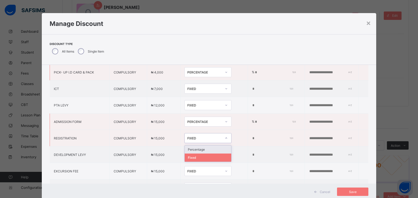
click at [192, 147] on div "Percentage" at bounding box center [208, 149] width 46 height 8
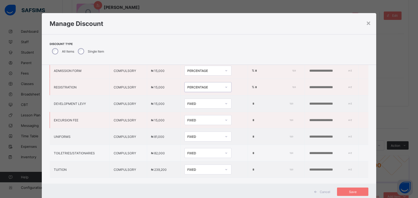
scroll to position [78, 0]
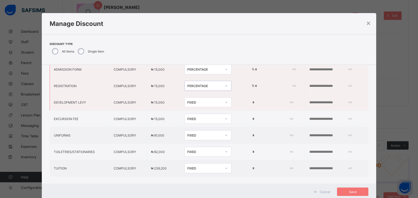
click at [189, 105] on div "FIXED" at bounding box center [203, 101] width 37 height 7
click at [185, 113] on div "Percentage" at bounding box center [208, 113] width 46 height 8
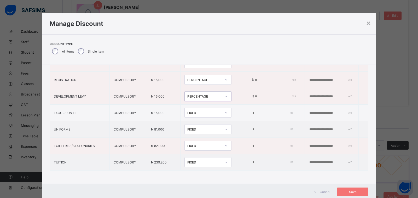
scroll to position [89, 0]
click at [188, 130] on td "FIXED" at bounding box center [213, 129] width 67 height 16
click at [188, 127] on div "FIXED" at bounding box center [203, 128] width 37 height 7
click at [185, 136] on div "Percentage" at bounding box center [208, 140] width 46 height 8
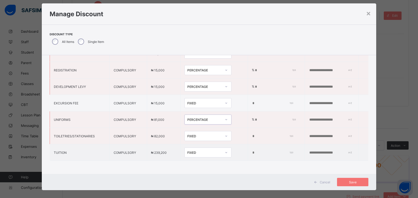
scroll to position [15, 0]
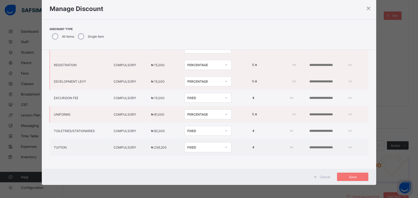
drag, startPoint x: 239, startPoint y: 109, endPoint x: 242, endPoint y: 109, distance: 3.7
click at [254, 112] on input "*" at bounding box center [274, 114] width 40 height 4
paste input "**"
type input "***"
drag, startPoint x: 238, startPoint y: 77, endPoint x: 243, endPoint y: 77, distance: 4.2
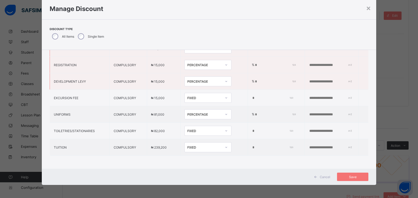
click at [254, 79] on input "*" at bounding box center [274, 81] width 40 height 4
paste input "**"
type input "***"
drag, startPoint x: 238, startPoint y: 60, endPoint x: 251, endPoint y: 62, distance: 13.0
click at [254, 63] on input "*" at bounding box center [274, 65] width 40 height 4
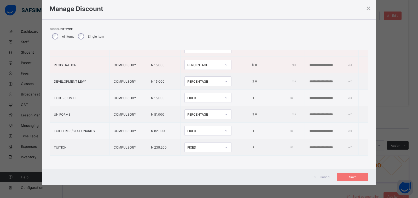
paste input "**"
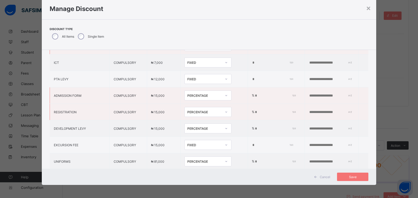
scroll to position [37, 0]
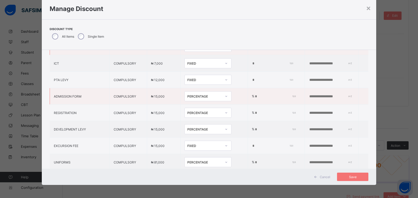
type input "***"
drag, startPoint x: 236, startPoint y: 95, endPoint x: 242, endPoint y: 96, distance: 5.3
click at [248, 95] on td "% *" at bounding box center [276, 96] width 57 height 16
click at [254, 97] on input "*" at bounding box center [274, 96] width 40 height 4
click at [254, 96] on input "*" at bounding box center [274, 96] width 40 height 4
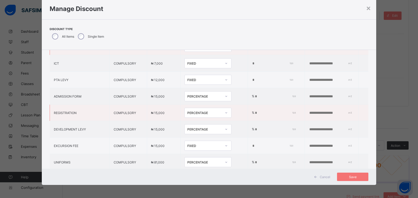
paste input "**"
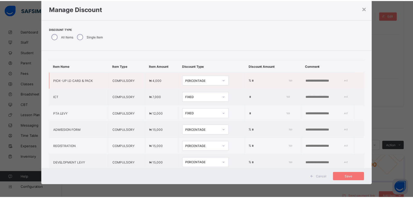
scroll to position [0, 0]
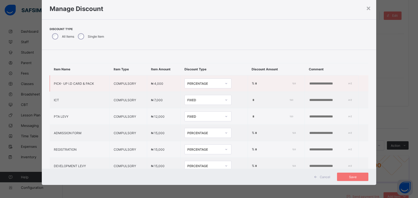
type input "***"
drag, startPoint x: 237, startPoint y: 85, endPoint x: 258, endPoint y: 88, distance: 20.7
click at [254, 85] on input "*" at bounding box center [274, 83] width 40 height 4
paste input "**"
type input "***"
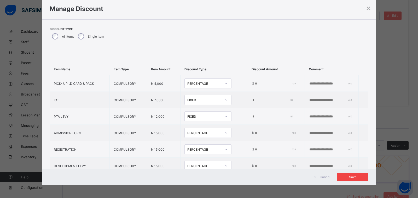
click at [348, 177] on span "Save" at bounding box center [352, 177] width 23 height 4
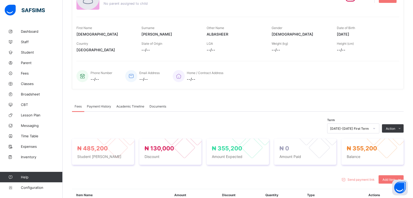
scroll to position [74, 0]
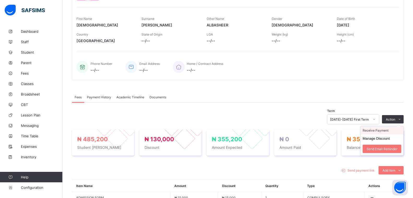
click at [385, 130] on li "Receive Payment" at bounding box center [382, 130] width 43 height 8
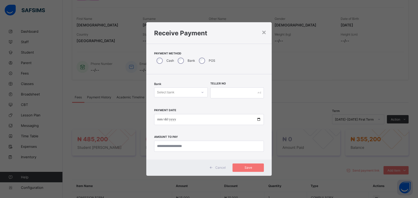
click at [176, 89] on div "Select bank" at bounding box center [175, 92] width 43 height 7
click at [183, 104] on div "Jaiz Bank - Raudhatul Quran Academy" at bounding box center [180, 105] width 53 height 12
click at [239, 96] on input "text" at bounding box center [237, 92] width 54 height 11
type input "**********"
click at [259, 119] on input "date" at bounding box center [209, 119] width 110 height 11
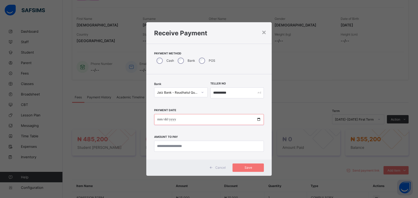
type input "**********"
click at [174, 146] on input "currency" at bounding box center [209, 145] width 110 height 11
click at [185, 139] on div "**********" at bounding box center [209, 127] width 110 height 48
click at [183, 145] on input "currency" at bounding box center [209, 145] width 110 height 11
type input "*********"
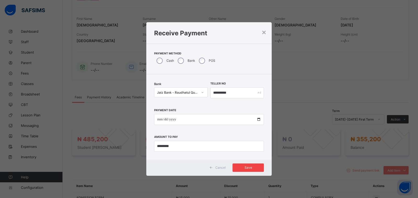
click at [254, 166] on span "Save" at bounding box center [247, 167] width 23 height 4
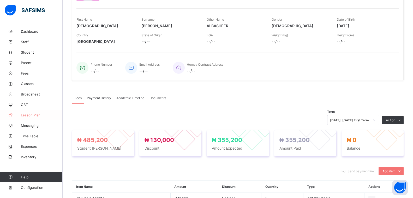
scroll to position [22, 0]
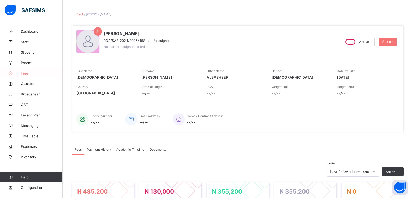
click at [23, 76] on link "Fees" at bounding box center [31, 73] width 63 height 10
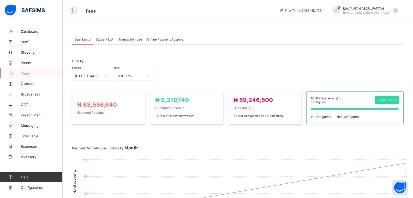
click at [103, 39] on span "Student List" at bounding box center [104, 39] width 17 height 4
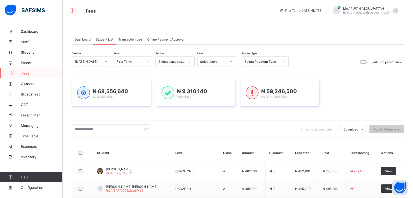
click at [205, 64] on div "Select Level" at bounding box center [212, 61] width 29 height 7
click at [201, 71] on div "HADANAH" at bounding box center [217, 73] width 39 height 8
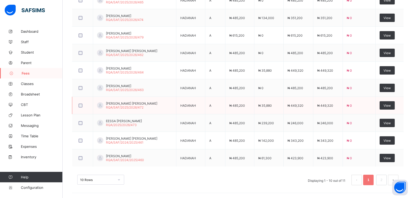
scroll to position [205, 0]
click at [384, 181] on link "2" at bounding box center [381, 179] width 5 height 7
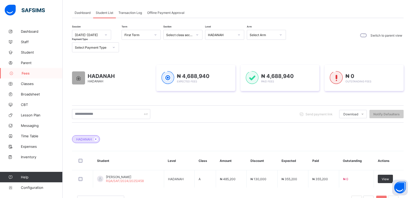
scroll to position [0, 0]
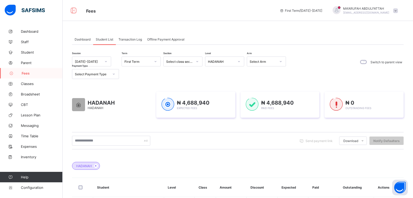
click at [204, 61] on div "Session [DATE]-[DATE] Term First Term Section Select class section Level HADANA…" at bounding box center [180, 67] width 217 height 22
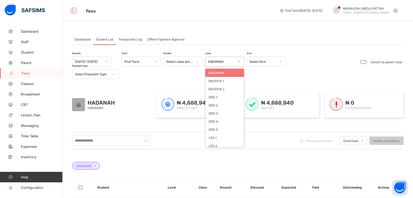
click at [222, 62] on div "HADANAH" at bounding box center [221, 62] width 27 height 4
click at [213, 81] on div "RAUDHA 1" at bounding box center [224, 81] width 39 height 8
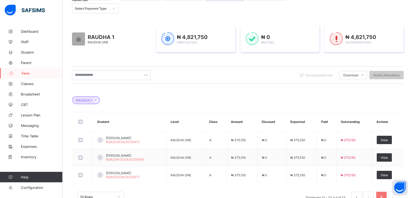
scroll to position [83, 0]
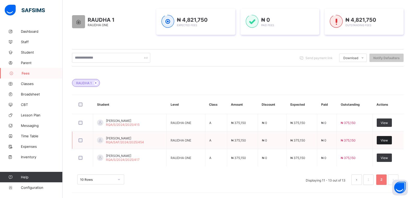
click at [388, 140] on span "View" at bounding box center [384, 140] width 7 height 4
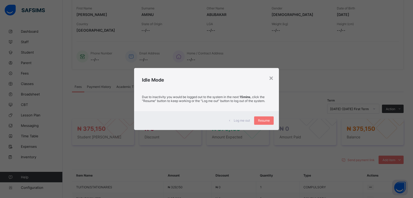
click at [260, 116] on div "Log me out Resume" at bounding box center [206, 120] width 145 height 19
click at [261, 120] on span "Resume" at bounding box center [264, 120] width 12 height 4
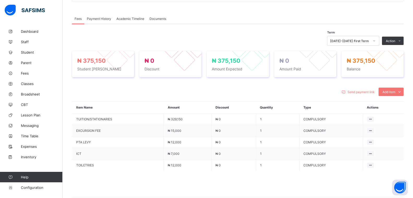
scroll to position [154, 0]
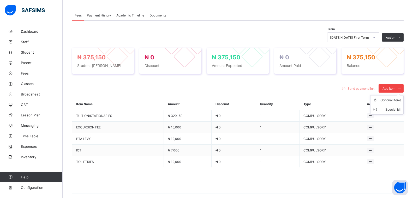
click at [391, 90] on span "Add item" at bounding box center [389, 88] width 13 height 4
click at [392, 111] on td at bounding box center [383, 115] width 41 height 11
click at [391, 109] on div "Special bill" at bounding box center [391, 109] width 21 height 5
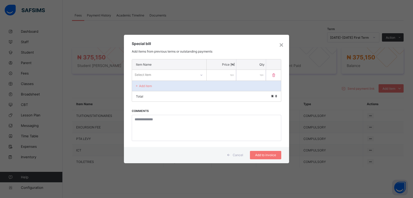
click at [152, 74] on div "Select item" at bounding box center [164, 74] width 64 height 7
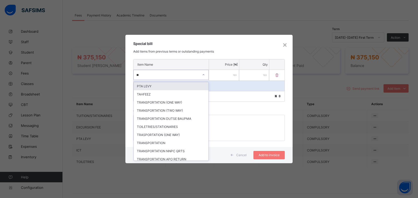
type input "***"
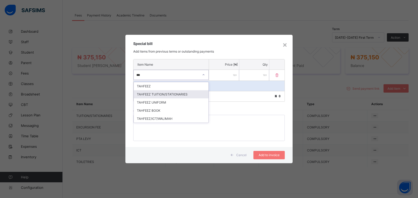
click at [161, 92] on div "TAHFEEZ TUITION/STATIONARIES" at bounding box center [171, 94] width 75 height 8
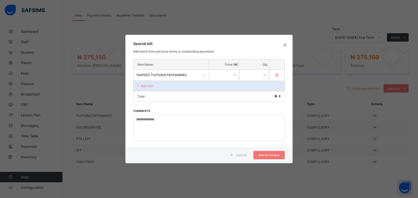
click at [226, 74] on input "number" at bounding box center [224, 75] width 30 height 11
click at [232, 75] on input "******" at bounding box center [224, 75] width 30 height 11
type input "******"
click at [274, 155] on span "Add to invoice" at bounding box center [268, 155] width 23 height 4
click at [246, 76] on input "*" at bounding box center [254, 75] width 30 height 11
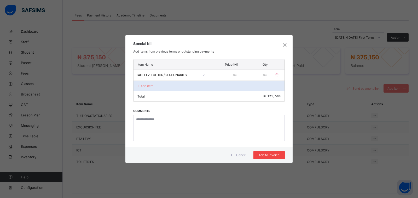
click at [258, 153] on span "Add to invoice" at bounding box center [268, 155] width 23 height 4
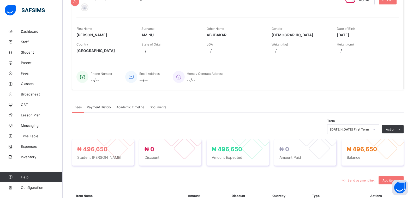
scroll to position [157, 0]
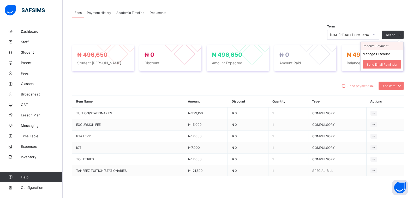
click at [381, 48] on li "Receive Payment" at bounding box center [382, 46] width 43 height 8
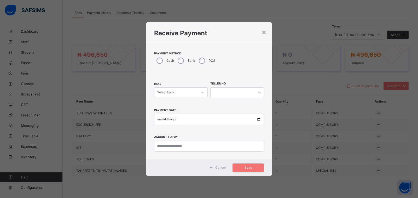
click at [160, 91] on div "Select bank" at bounding box center [165, 92] width 17 height 10
click at [166, 105] on div "Jaiz Bank - Raudhatul Quran Academy" at bounding box center [180, 105] width 53 height 12
click at [212, 91] on input "text" at bounding box center [237, 92] width 54 height 11
type input "**********"
click at [258, 119] on input "date" at bounding box center [209, 119] width 110 height 11
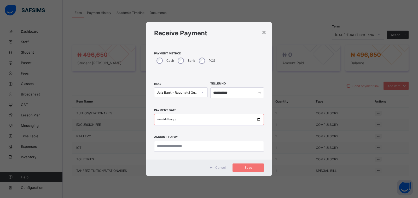
type input "**********"
click at [186, 148] on input "currency" at bounding box center [209, 145] width 110 height 11
type input "*********"
click at [261, 171] on div "Save" at bounding box center [247, 167] width 31 height 8
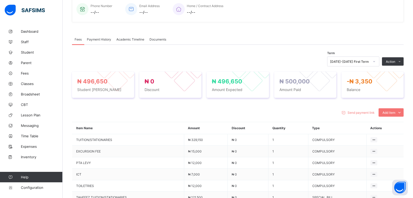
scroll to position [131, 0]
click at [94, 38] on div "Payment History" at bounding box center [99, 38] width 30 height 10
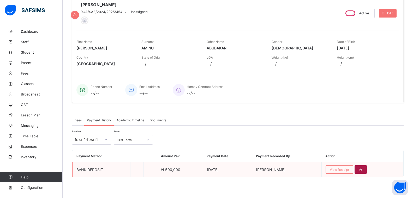
click at [363, 170] on icon at bounding box center [361, 169] width 4 height 4
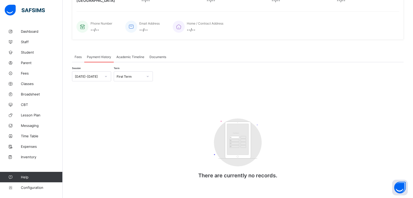
scroll to position [121, 0]
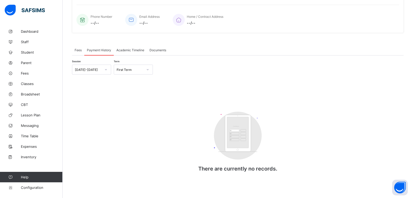
click at [119, 48] on span "Academic Timeline" at bounding box center [130, 50] width 28 height 4
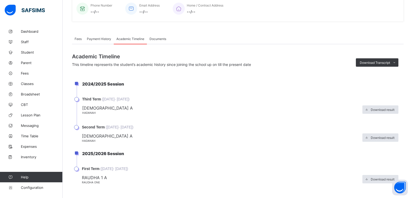
click at [98, 43] on div "Payment History" at bounding box center [99, 38] width 30 height 10
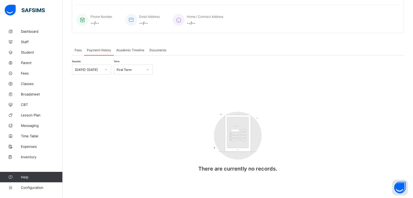
click at [73, 51] on div "Fees" at bounding box center [78, 50] width 12 height 10
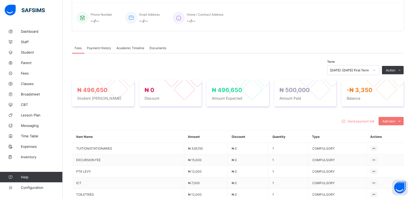
scroll to position [131, 0]
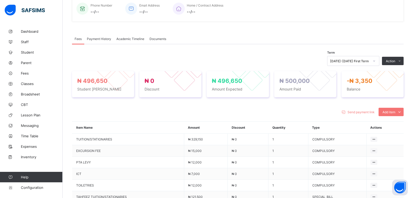
click at [97, 38] on span "Payment History" at bounding box center [99, 39] width 24 height 4
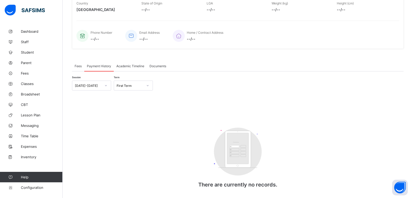
scroll to position [121, 0]
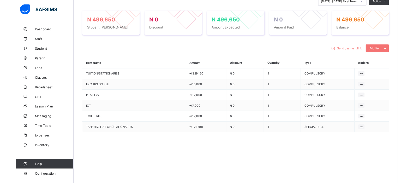
scroll to position [113, 0]
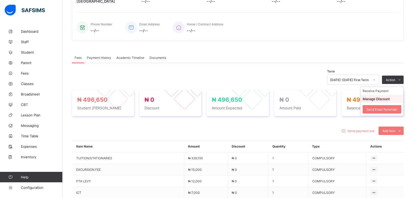
click at [390, 98] on button "Manage Discount" at bounding box center [376, 99] width 27 height 4
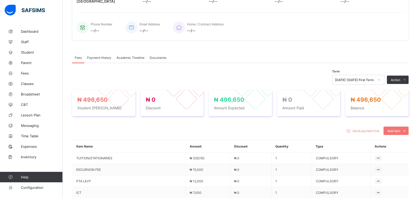
type input "*"
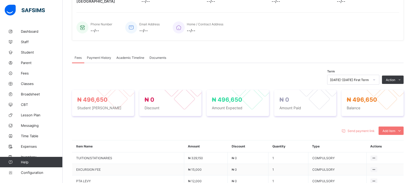
scroll to position [21, 0]
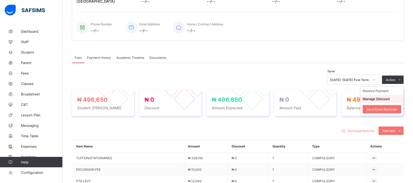
click at [386, 97] on li "Manage Discount" at bounding box center [382, 99] width 43 height 8
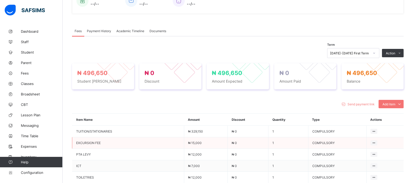
scroll to position [166, 0]
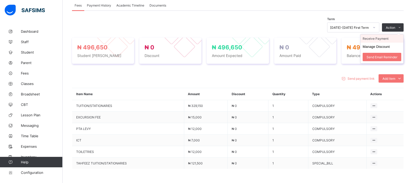
click at [379, 38] on li "Receive Payment" at bounding box center [382, 38] width 43 height 8
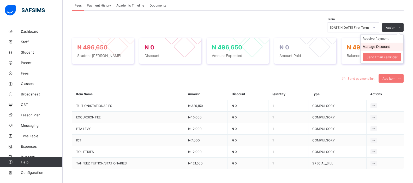
click at [382, 46] on button "Manage Discount" at bounding box center [376, 47] width 27 height 4
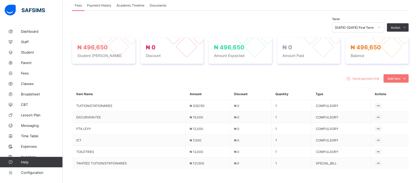
drag, startPoint x: 243, startPoint y: 128, endPoint x: 234, endPoint y: 128, distance: 9.1
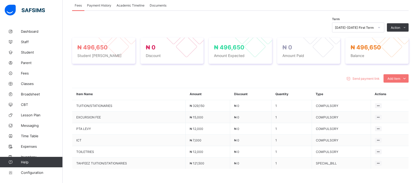
type input "*****"
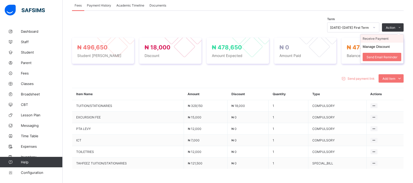
click at [384, 40] on li "Receive Payment" at bounding box center [382, 38] width 43 height 8
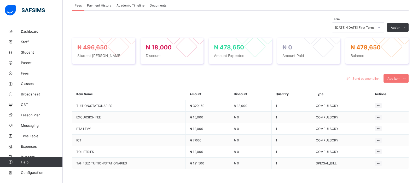
type input "**********"
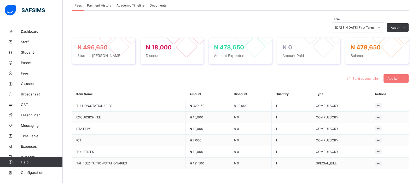
type input "*********"
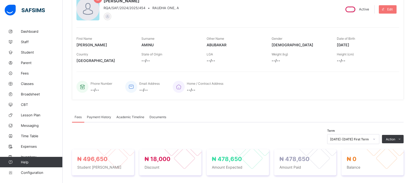
scroll to position [0, 0]
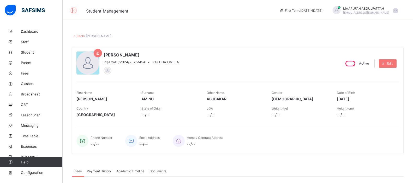
click at [81, 36] on link "Back" at bounding box center [80, 36] width 8 height 4
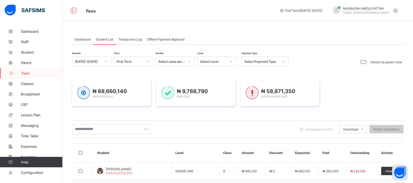
click at [223, 60] on div "Select Level" at bounding box center [213, 62] width 27 height 4
click at [217, 71] on div "HADANAH" at bounding box center [217, 73] width 39 height 8
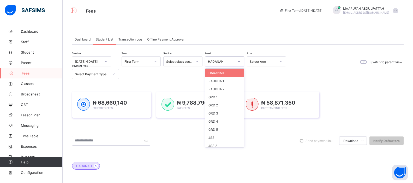
click at [216, 63] on div "HADANAH" at bounding box center [221, 62] width 27 height 4
click at [217, 83] on div "RAUDHA 1" at bounding box center [224, 81] width 39 height 8
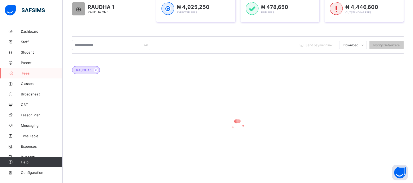
scroll to position [96, 0]
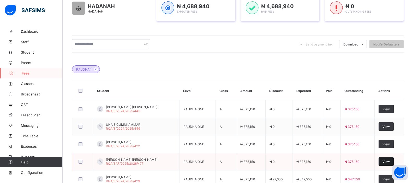
click at [390, 160] on span "View" at bounding box center [386, 162] width 7 height 4
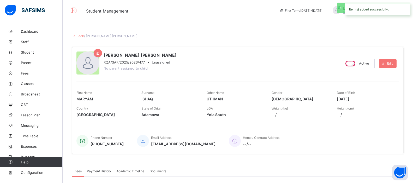
scroll to position [131, 0]
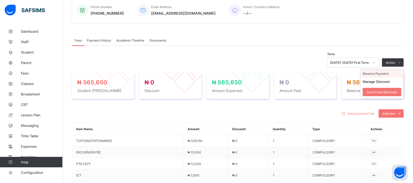
click at [385, 75] on li "Receive Payment" at bounding box center [382, 73] width 43 height 8
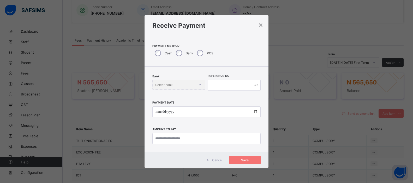
click at [177, 50] on div "Bank" at bounding box center [184, 53] width 21 height 11
click at [193, 85] on div "Select bank" at bounding box center [175, 84] width 43 height 7
click at [194, 99] on div "Jaiz Bank - Raudhatul Quran Academy" at bounding box center [180, 98] width 53 height 12
click at [219, 87] on input "text" at bounding box center [237, 85] width 54 height 11
type input "*"
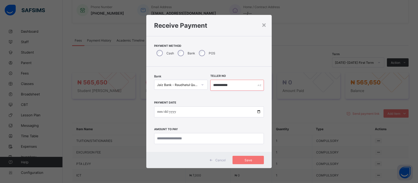
type input "**********"
click at [259, 113] on input "date" at bounding box center [209, 111] width 110 height 11
type input "**********"
click at [205, 134] on input "currency" at bounding box center [209, 138] width 110 height 11
type input "*********"
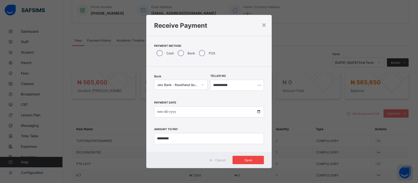
click at [253, 157] on div "Save" at bounding box center [247, 160] width 31 height 8
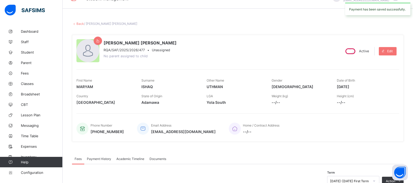
scroll to position [0, 0]
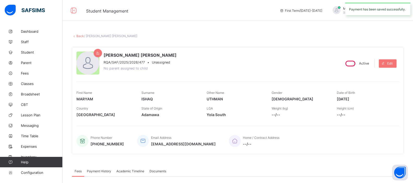
click at [80, 37] on link "Back" at bounding box center [80, 36] width 8 height 4
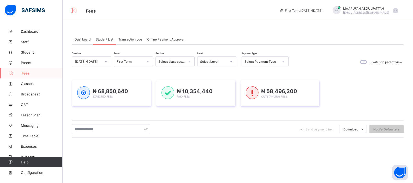
click at [217, 62] on div "Select Level" at bounding box center [213, 62] width 27 height 4
click at [214, 74] on div "HADANAH" at bounding box center [217, 73] width 39 height 8
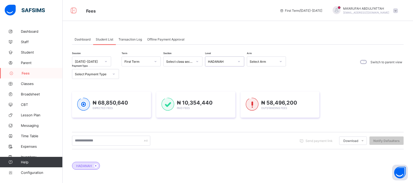
click at [214, 61] on div "HADANAH" at bounding box center [221, 62] width 27 height 4
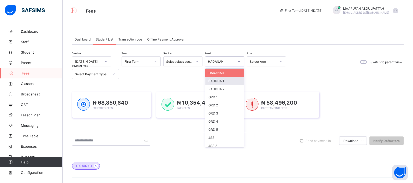
click at [213, 79] on div "RAUDHA 1" at bounding box center [224, 81] width 39 height 8
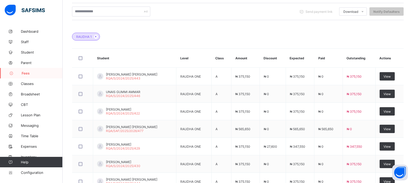
scroll to position [175, 0]
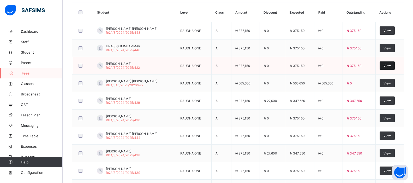
click at [388, 66] on span "View" at bounding box center [387, 66] width 7 height 4
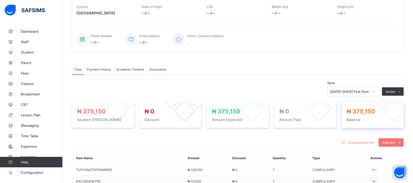
scroll to position [175, 0]
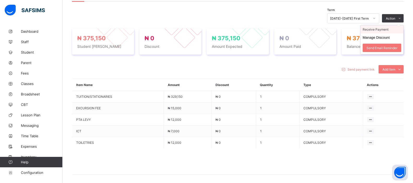
click at [376, 30] on li "Receive Payment" at bounding box center [382, 29] width 43 height 8
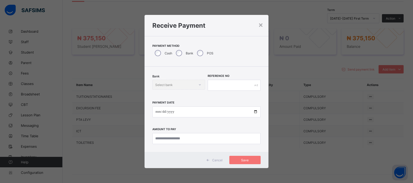
click at [176, 57] on div "Bank" at bounding box center [184, 53] width 21 height 11
click at [176, 85] on div "Select bank" at bounding box center [175, 84] width 43 height 7
click at [174, 106] on input "date" at bounding box center [209, 111] width 110 height 11
click at [181, 85] on div "Select bank" at bounding box center [175, 84] width 43 height 7
click at [179, 95] on div "Jaiz Bank - Raudhatul Quran Academy" at bounding box center [180, 98] width 53 height 12
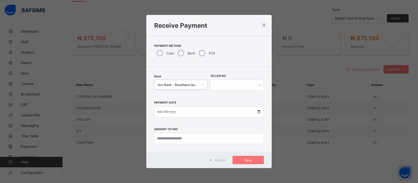
click at [208, 87] on div "Bank option Jaiz Bank - Raudhatul Quran Academy, selected. 0 results available.…" at bounding box center [209, 84] width 110 height 21
click at [215, 86] on input "text" at bounding box center [237, 85] width 54 height 11
type input "*"
type input "**********"
click at [258, 111] on input "date" at bounding box center [209, 111] width 110 height 11
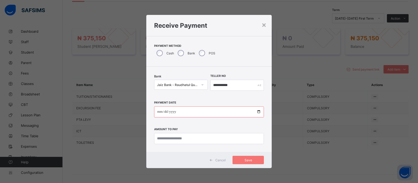
type input "**********"
click at [177, 137] on input "currency" at bounding box center [209, 138] width 110 height 11
type input "*********"
click at [248, 158] on span "Save" at bounding box center [247, 160] width 23 height 4
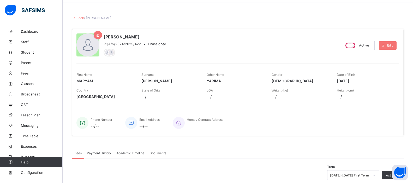
scroll to position [0, 0]
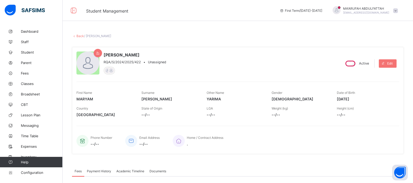
drag, startPoint x: 24, startPoint y: 73, endPoint x: 40, endPoint y: 82, distance: 18.9
click at [24, 73] on span "Fees" at bounding box center [42, 73] width 42 height 4
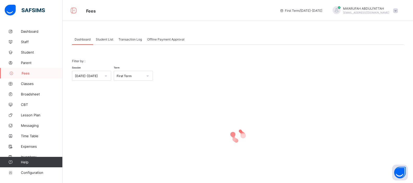
click at [106, 38] on span "Student List" at bounding box center [104, 39] width 17 height 4
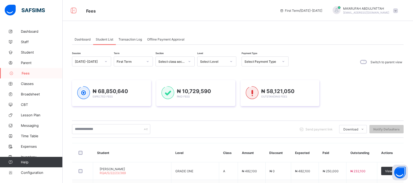
click at [212, 60] on div "Select Level" at bounding box center [213, 62] width 27 height 4
click at [208, 73] on div "HADANAH" at bounding box center [217, 73] width 39 height 8
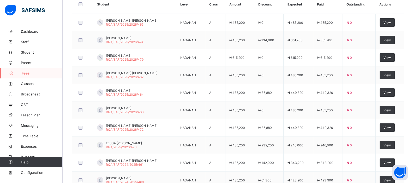
scroll to position [209, 0]
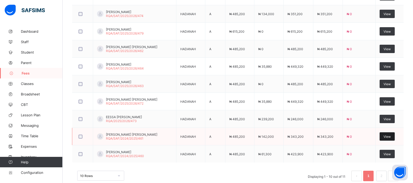
click at [387, 138] on span "View" at bounding box center [387, 136] width 7 height 4
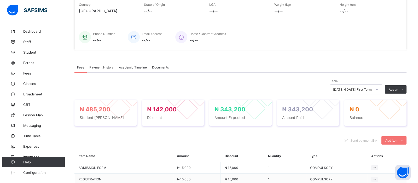
scroll to position [209, 0]
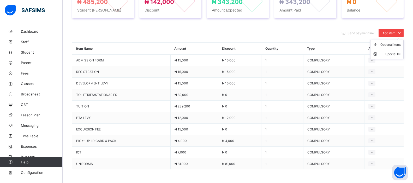
click at [396, 35] on span "Add item" at bounding box center [389, 33] width 13 height 4
click at [397, 54] on div "Special bill" at bounding box center [391, 53] width 21 height 5
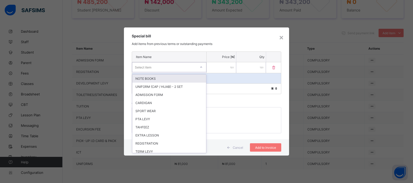
click at [163, 67] on div "Select item" at bounding box center [164, 66] width 64 height 7
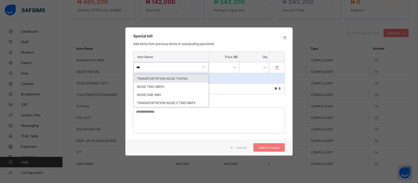
type input "****"
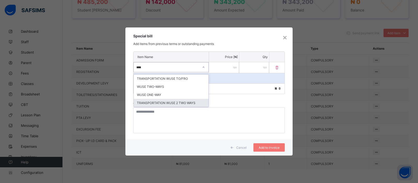
click at [173, 102] on div "TRANSPORTATION WUSE 2 TWO WAYS" at bounding box center [171, 103] width 75 height 8
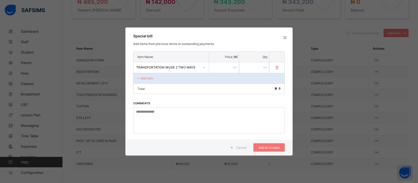
click at [214, 65] on input "number" at bounding box center [224, 67] width 30 height 11
drag, startPoint x: 223, startPoint y: 67, endPoint x: 250, endPoint y: 68, distance: 27.5
click at [250, 68] on div "TRANSPORTATION WUSE 2 TWO WAYS ****** *" at bounding box center [208, 67] width 151 height 11
type input "******"
click at [272, 149] on div "Add to invoice" at bounding box center [268, 147] width 31 height 8
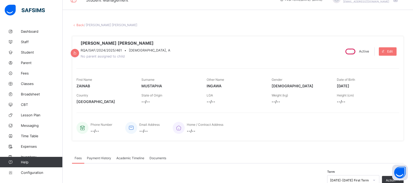
scroll to position [0, 0]
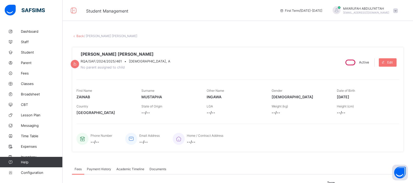
click at [78, 37] on link "Back" at bounding box center [80, 36] width 8 height 4
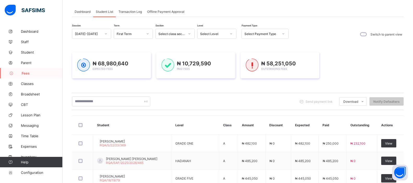
scroll to position [50, 0]
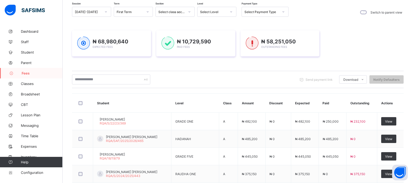
click at [221, 62] on div "Session 2025-2026 Term First Term Section Select class section Level Select Lev…" at bounding box center [238, 159] width 332 height 304
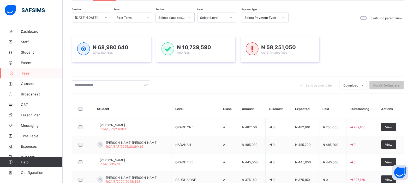
scroll to position [3, 0]
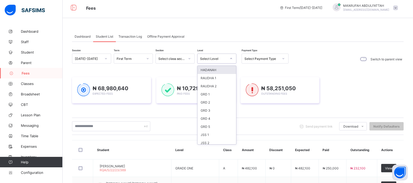
click at [207, 58] on div "Select Level" at bounding box center [213, 59] width 27 height 4
click at [208, 71] on div "HADANAH" at bounding box center [217, 70] width 39 height 8
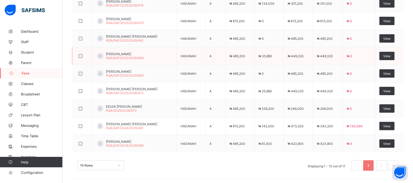
scroll to position [220, 0]
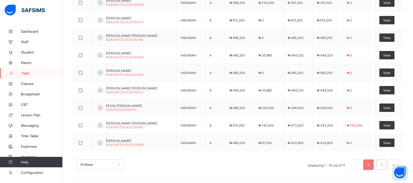
click at [384, 167] on link "2" at bounding box center [381, 164] width 5 height 7
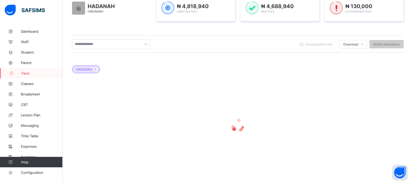
scroll to position [63, 0]
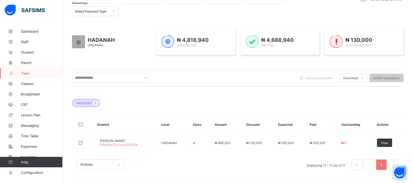
click at [243, 128] on th "Amount" at bounding box center [227, 124] width 32 height 19
click at [28, 72] on span "Fees" at bounding box center [42, 73] width 41 height 4
click at [95, 103] on icon at bounding box center [96, 102] width 4 height 3
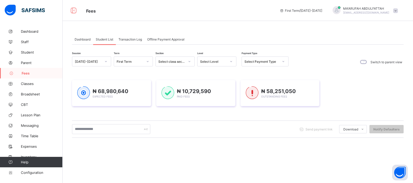
click at [220, 59] on div "Select Level" at bounding box center [212, 61] width 29 height 7
click at [211, 81] on div "RAUDHA 1" at bounding box center [217, 81] width 39 height 8
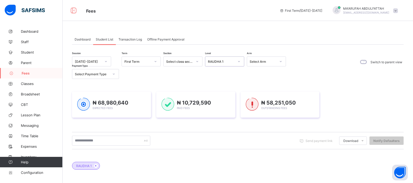
click at [221, 63] on div "RAUDHA 1" at bounding box center [221, 62] width 27 height 4
click at [221, 63] on div "RAUDHA 1" at bounding box center [219, 61] width 29 height 7
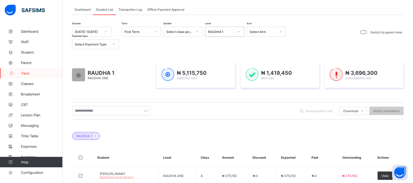
scroll to position [98, 0]
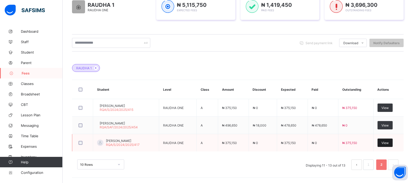
click at [389, 142] on span "View" at bounding box center [385, 143] width 7 height 4
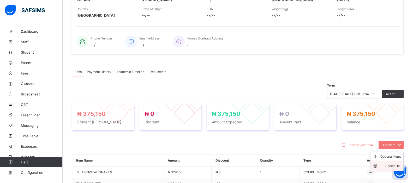
click at [381, 166] on icon at bounding box center [377, 165] width 8 height 5
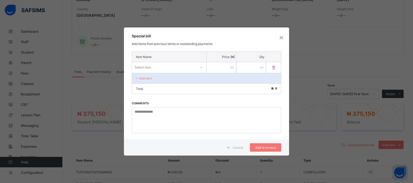
click at [159, 62] on div "Item Name" at bounding box center [169, 57] width 75 height 10
click at [159, 65] on div "Select item" at bounding box center [164, 66] width 64 height 7
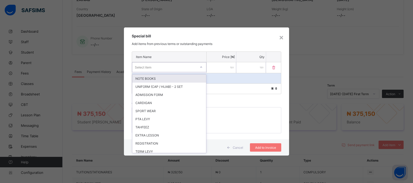
type input "*"
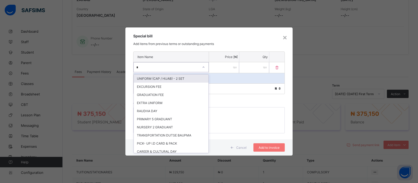
click at [162, 77] on div "UNIFORM (CAP / HIJAB) - 2 SET" at bounding box center [171, 78] width 75 height 8
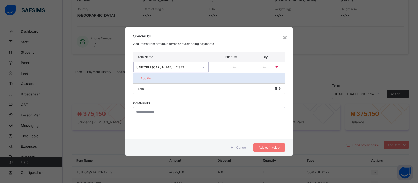
click at [173, 64] on div "UNIFORM (CAP / HIJAB) - 2 SET" at bounding box center [166, 66] width 65 height 7
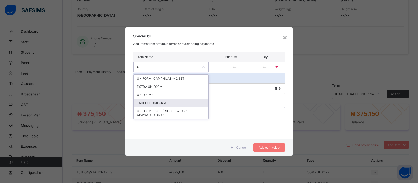
type input "***"
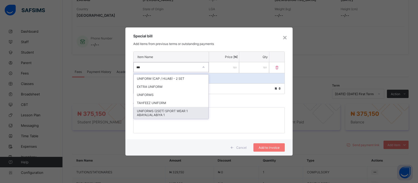
click at [177, 112] on div "UNIFORMS (2SET) SPORT WEAR 1 ABAYA/JALABIYA 1" at bounding box center [171, 113] width 75 height 12
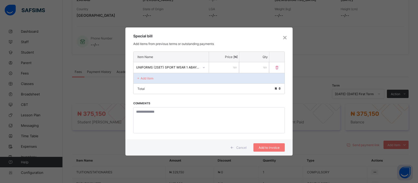
click at [222, 67] on input "number" at bounding box center [224, 67] width 30 height 11
type input "*****"
click at [268, 153] on div "Cancel Add to invoice" at bounding box center [208, 147] width 167 height 16
click at [269, 146] on span "Add to invoice" at bounding box center [268, 147] width 23 height 4
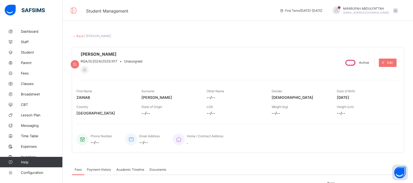
click at [79, 37] on link "Back" at bounding box center [80, 36] width 8 height 4
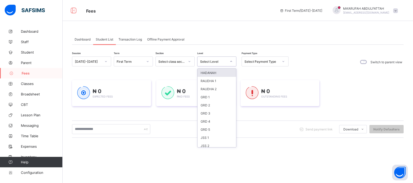
click at [212, 59] on div "Select Level" at bounding box center [212, 61] width 29 height 7
click at [212, 72] on div "HADANAH" at bounding box center [217, 73] width 39 height 8
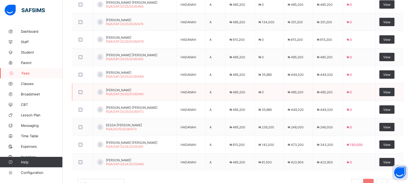
scroll to position [220, 0]
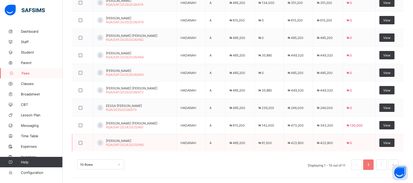
click at [245, 144] on span "₦ 485,200" at bounding box center [238, 143] width 16 height 4
click at [385, 142] on div "View" at bounding box center [387, 142] width 15 height 8
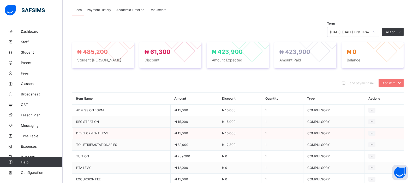
scroll to position [63, 0]
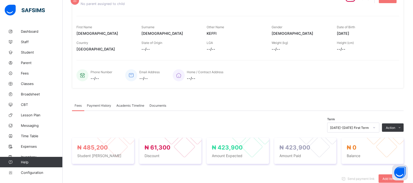
click at [109, 106] on span "Payment History" at bounding box center [99, 105] width 24 height 4
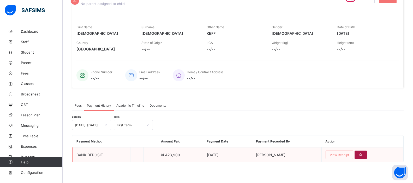
click at [367, 157] on div at bounding box center [361, 154] width 12 height 8
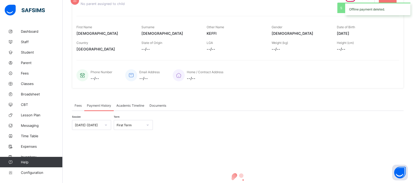
click at [81, 107] on span "Fees" at bounding box center [78, 105] width 7 height 4
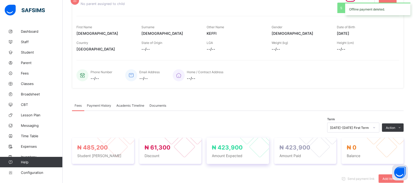
click at [241, 140] on div "₦ 423,900 Amount Expected" at bounding box center [238, 151] width 62 height 26
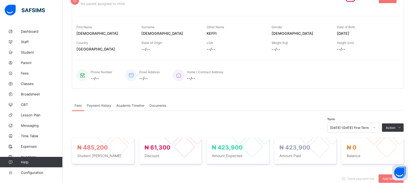
scroll to position [194, 0]
